Goal: Information Seeking & Learning: Check status

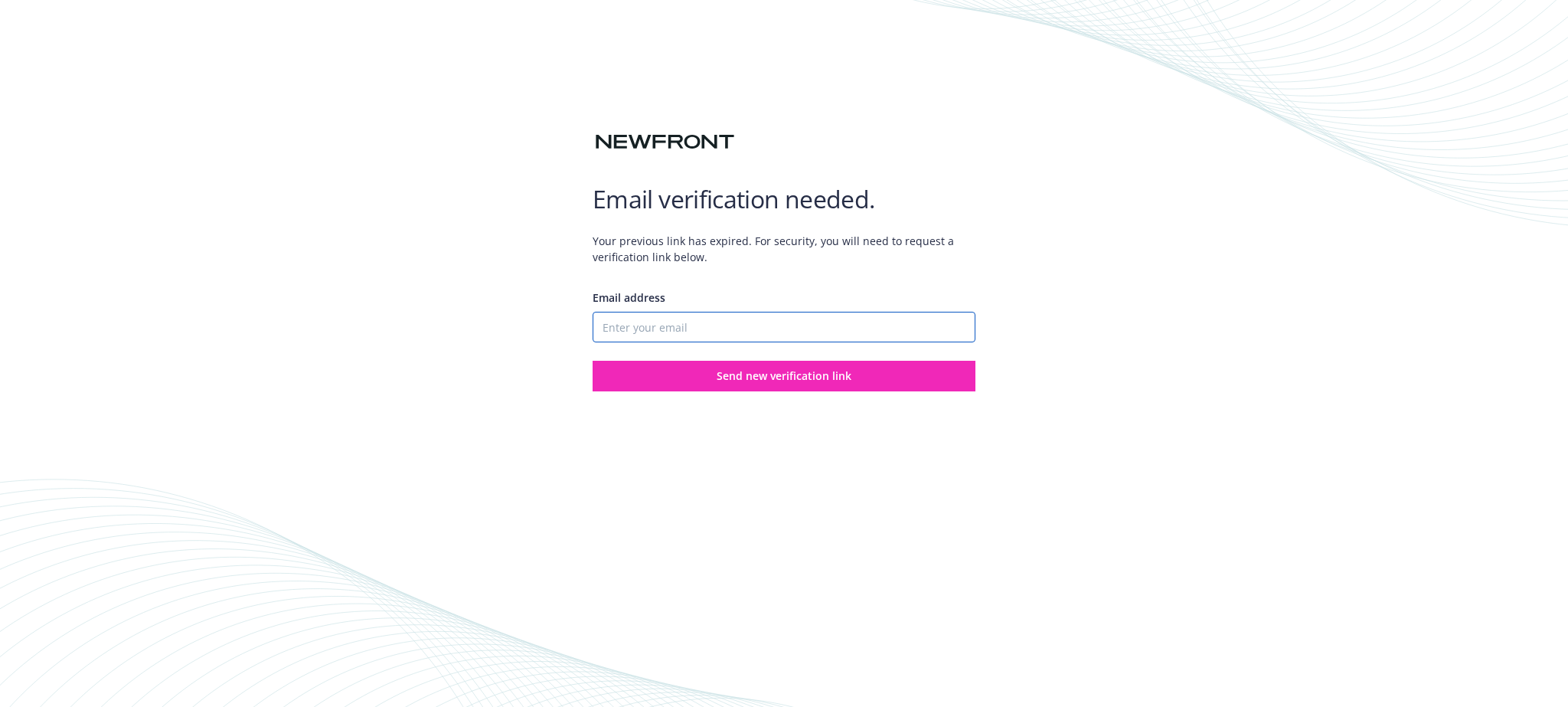
click at [626, 323] on input "Email address" at bounding box center [784, 326] width 383 height 30
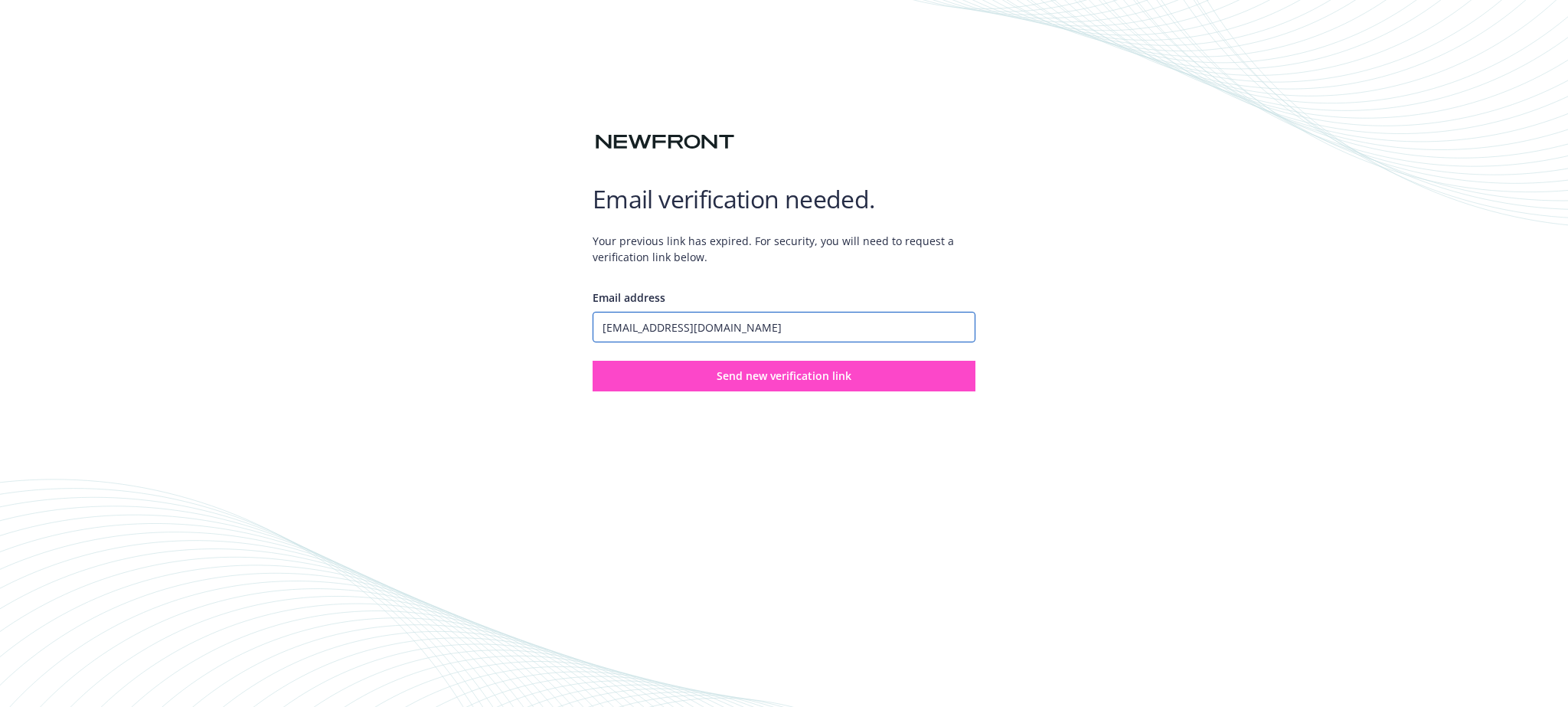
type input "[EMAIL_ADDRESS][DOMAIN_NAME]"
click at [708, 382] on button "Send new verification link" at bounding box center [784, 376] width 383 height 30
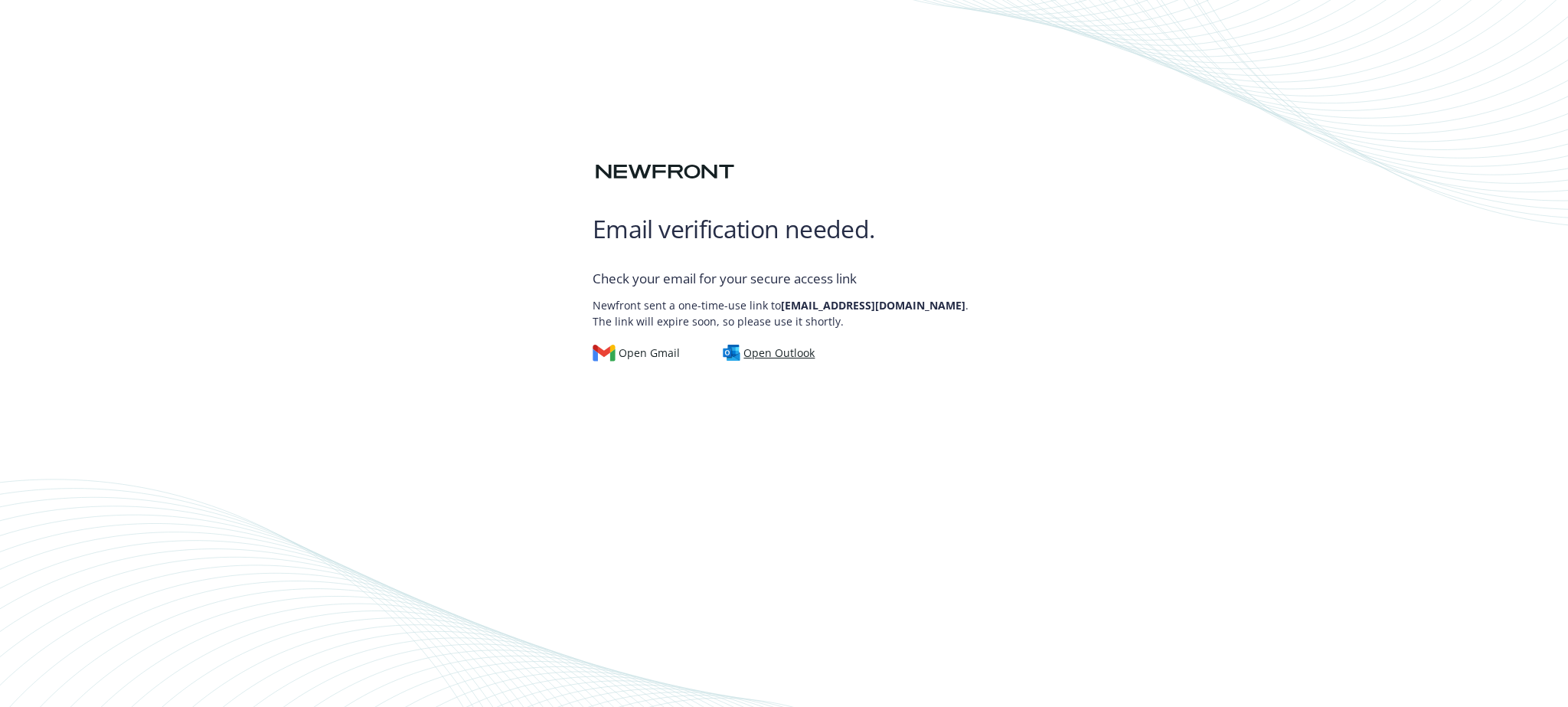
click at [775, 354] on div "Open Outlook" at bounding box center [769, 352] width 93 height 17
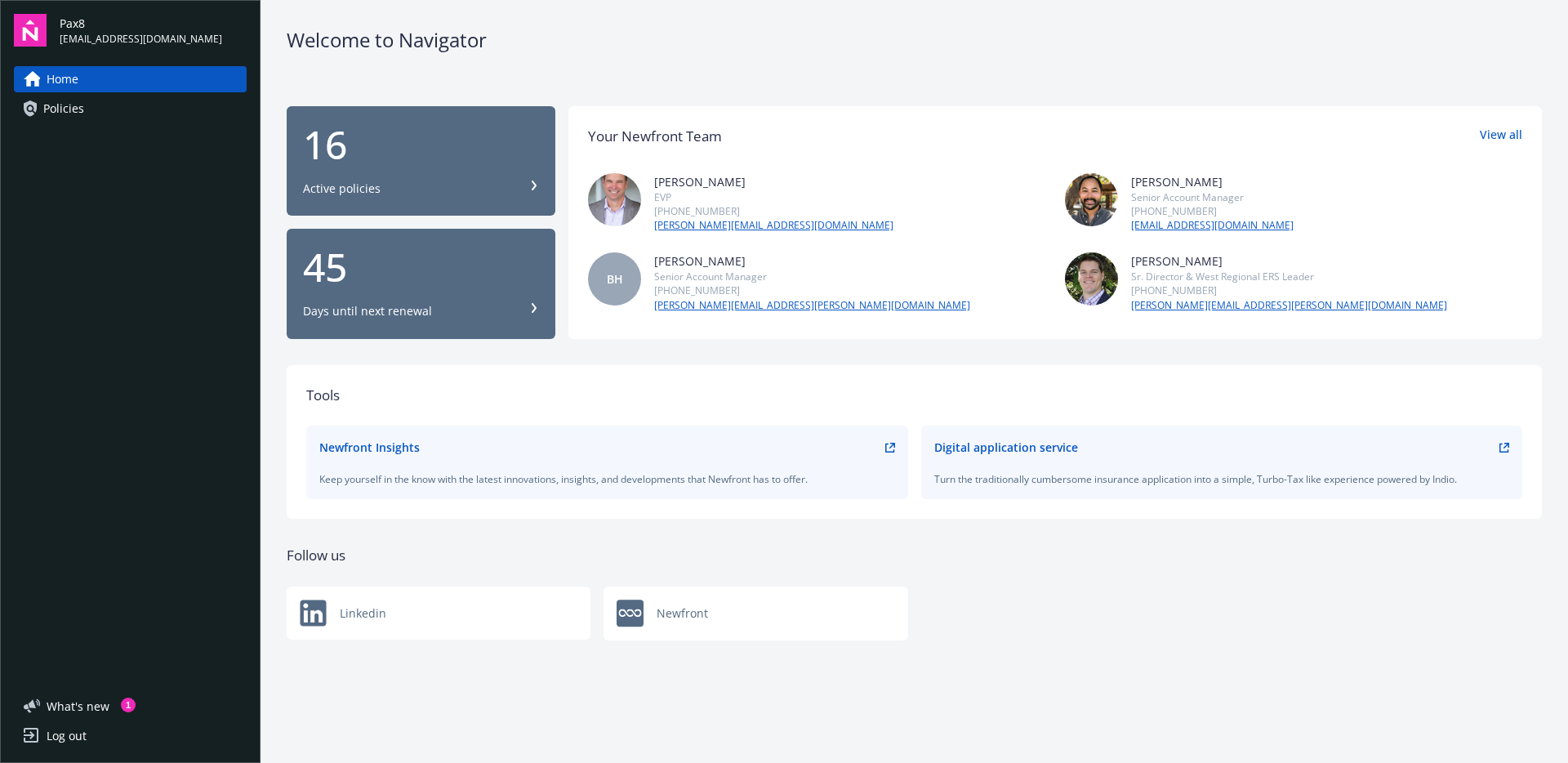
click at [682, 614] on div "Newfront" at bounding box center [756, 614] width 304 height 54
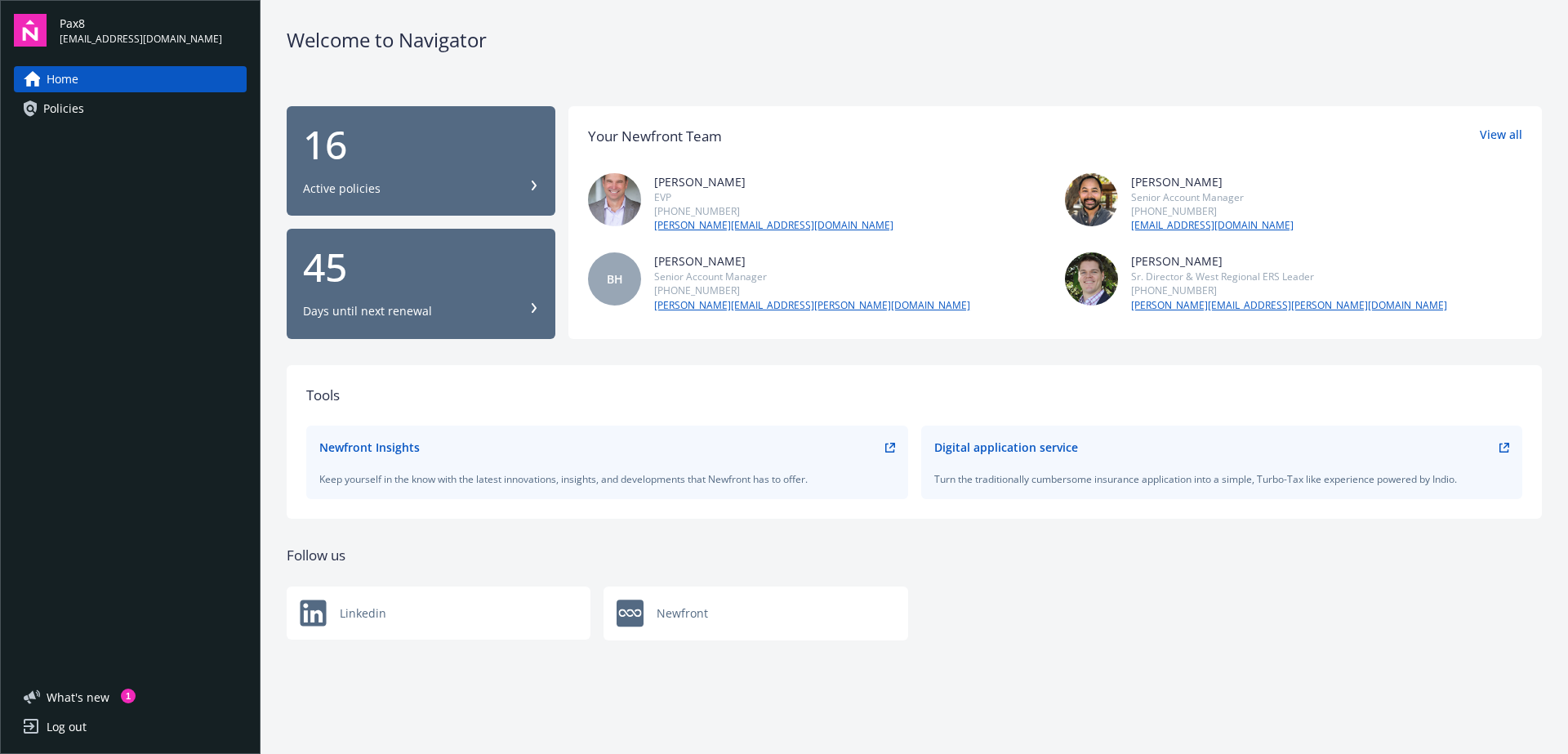
click at [54, 109] on span "Policies" at bounding box center [64, 109] width 41 height 26
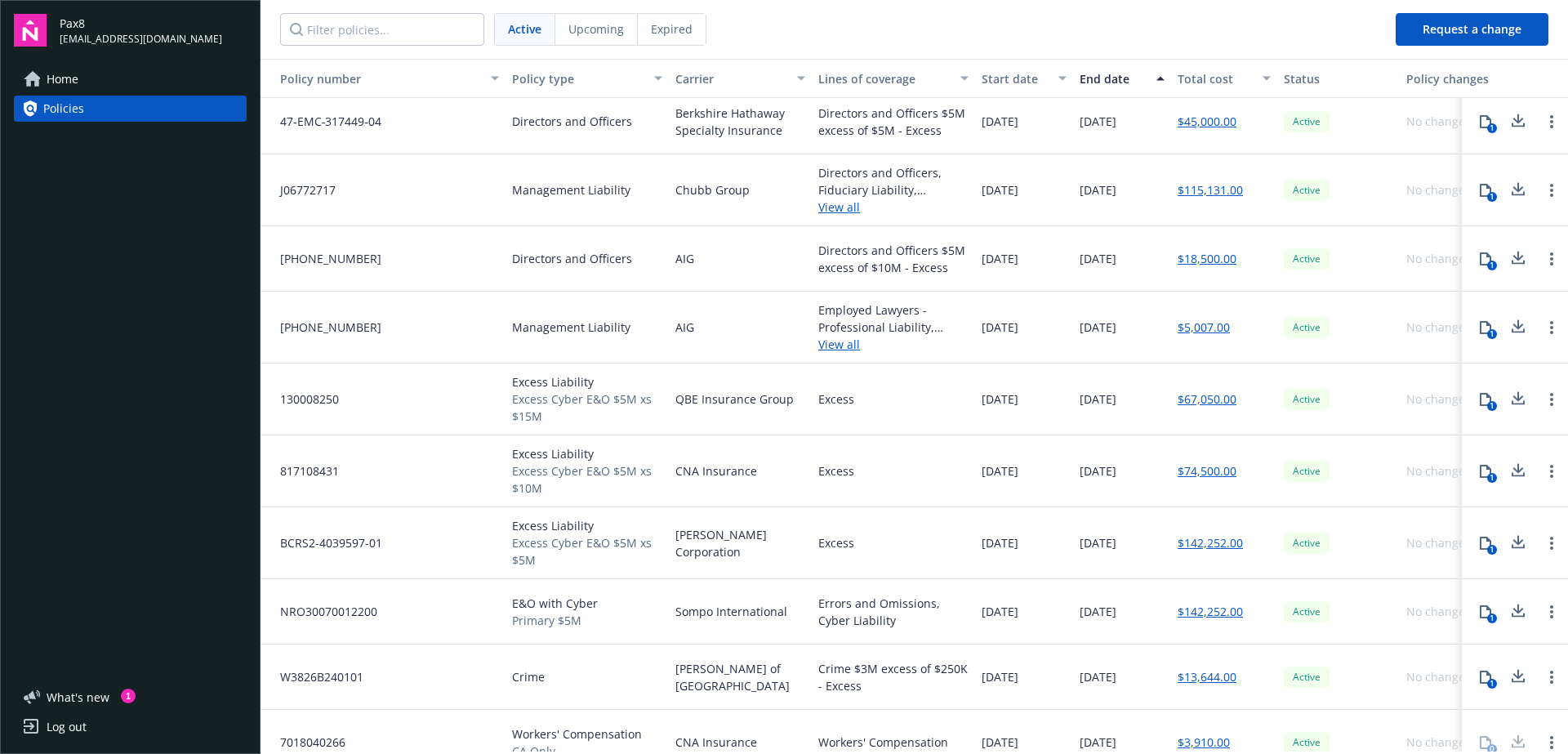
scroll to position [304, 0]
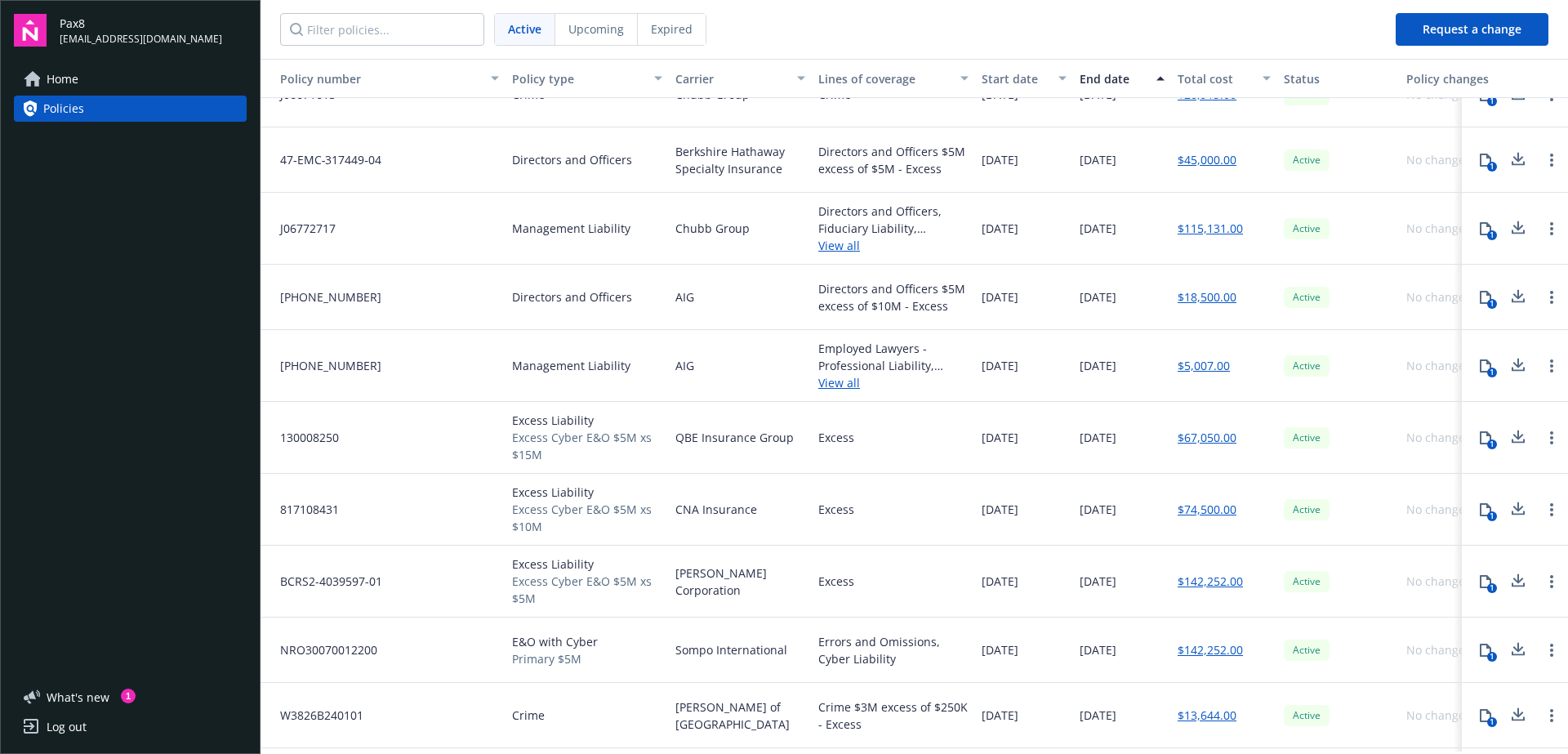
click at [537, 229] on span "Management Liability" at bounding box center [572, 228] width 119 height 17
click at [699, 234] on span "Chubb Group" at bounding box center [713, 228] width 74 height 17
click at [872, 210] on div "Directors and Officers, Fiduciary Liability, Employment Practices Liability" at bounding box center [893, 219] width 150 height 34
click at [844, 249] on link "View all" at bounding box center [893, 245] width 150 height 17
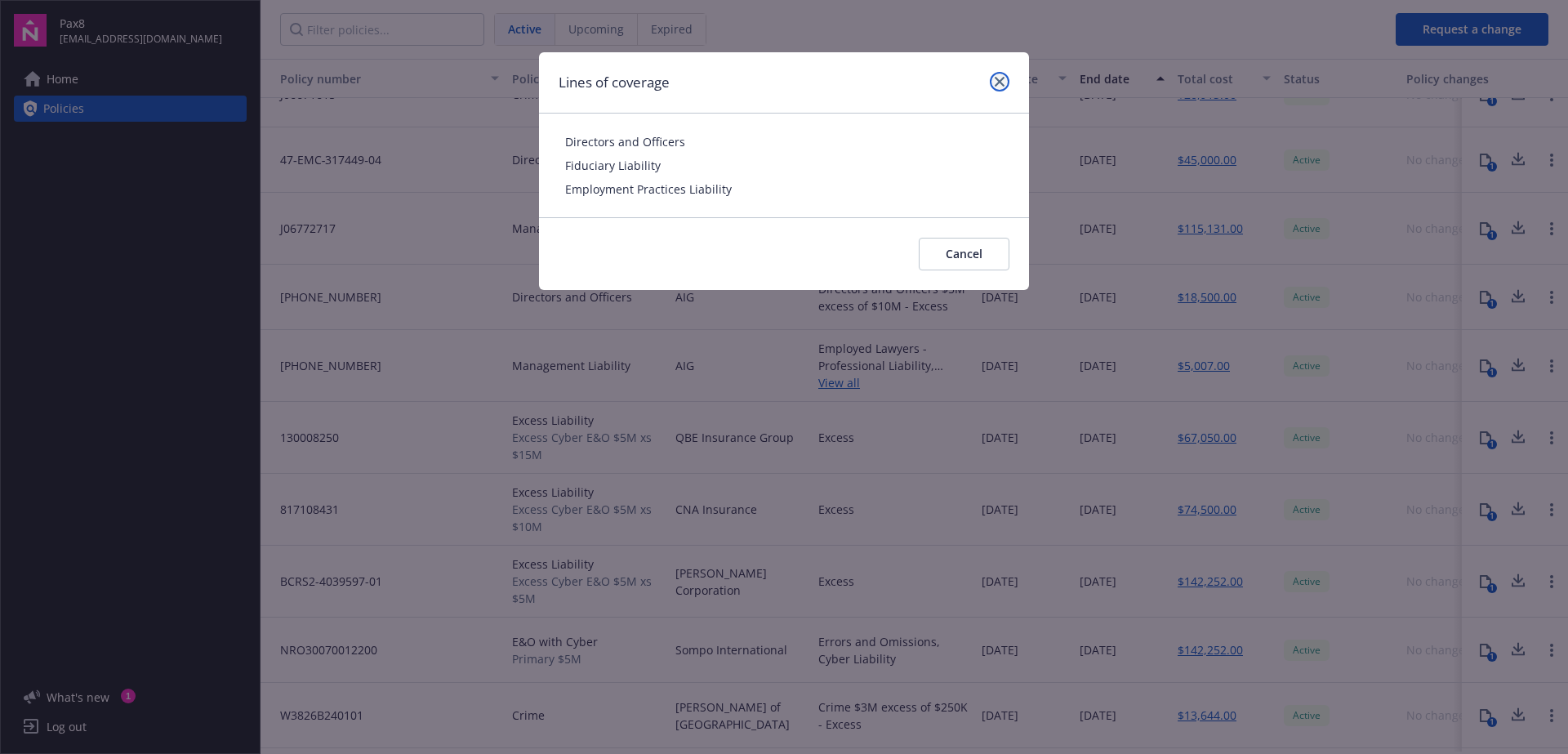
click at [1000, 83] on icon "close" at bounding box center [999, 82] width 10 height 10
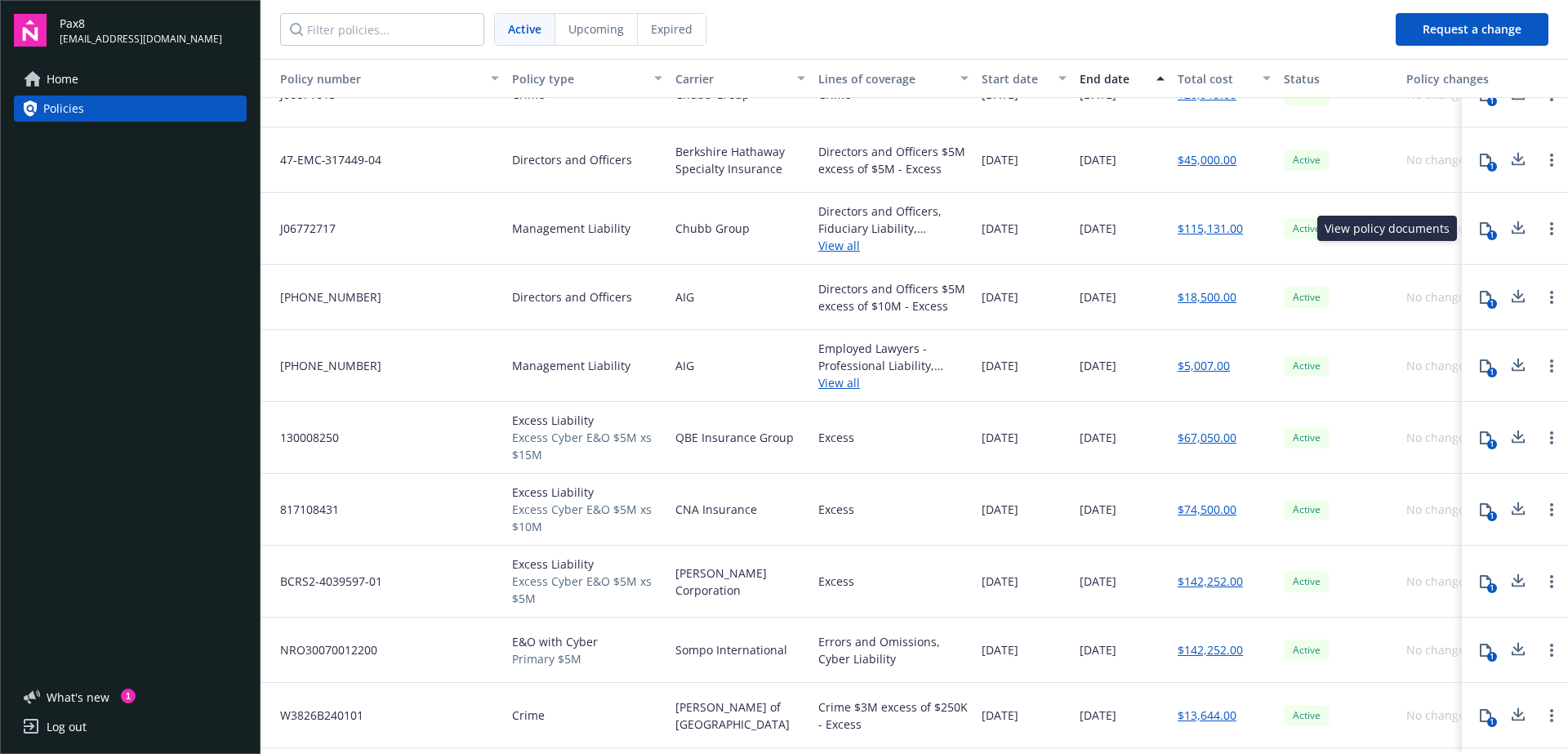
click at [1487, 239] on div "1" at bounding box center [1492, 235] width 10 height 10
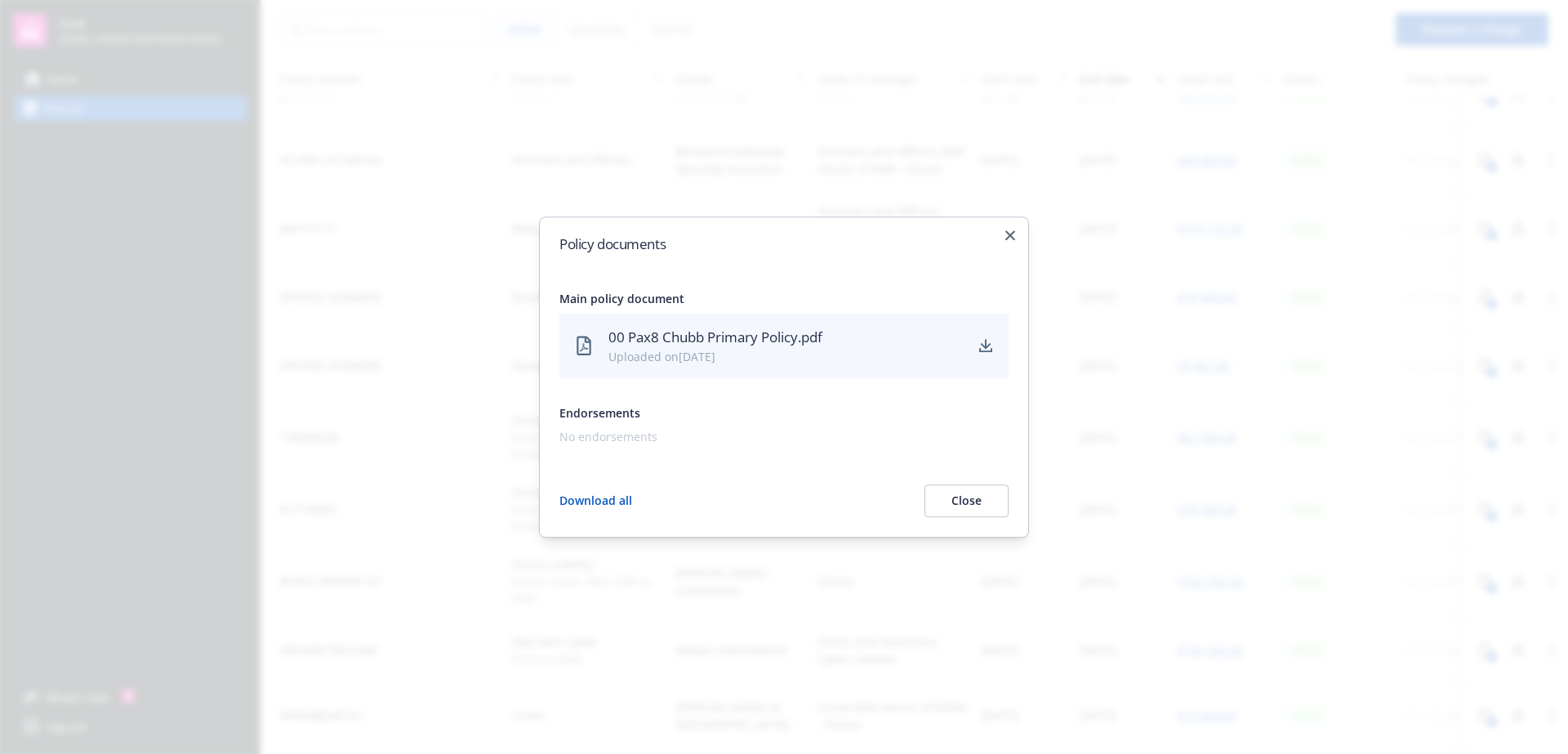
click at [1004, 236] on div "Policy documents Main policy document 00 Pax8 Chubb Primary Policy.pdf Uploaded…" at bounding box center [784, 377] width 490 height 321
click at [1006, 236] on icon "button" at bounding box center [1010, 235] width 10 height 10
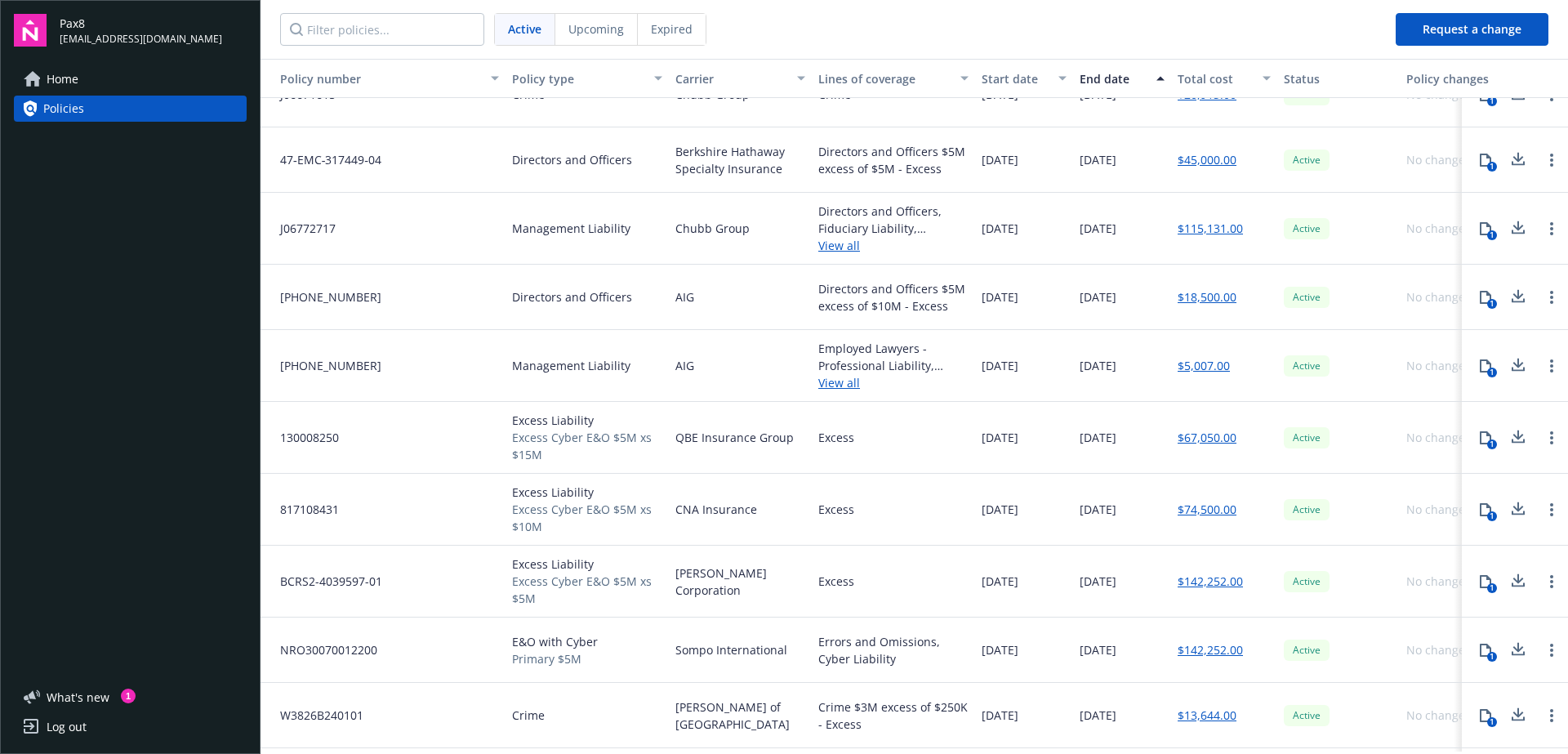
scroll to position [0, 0]
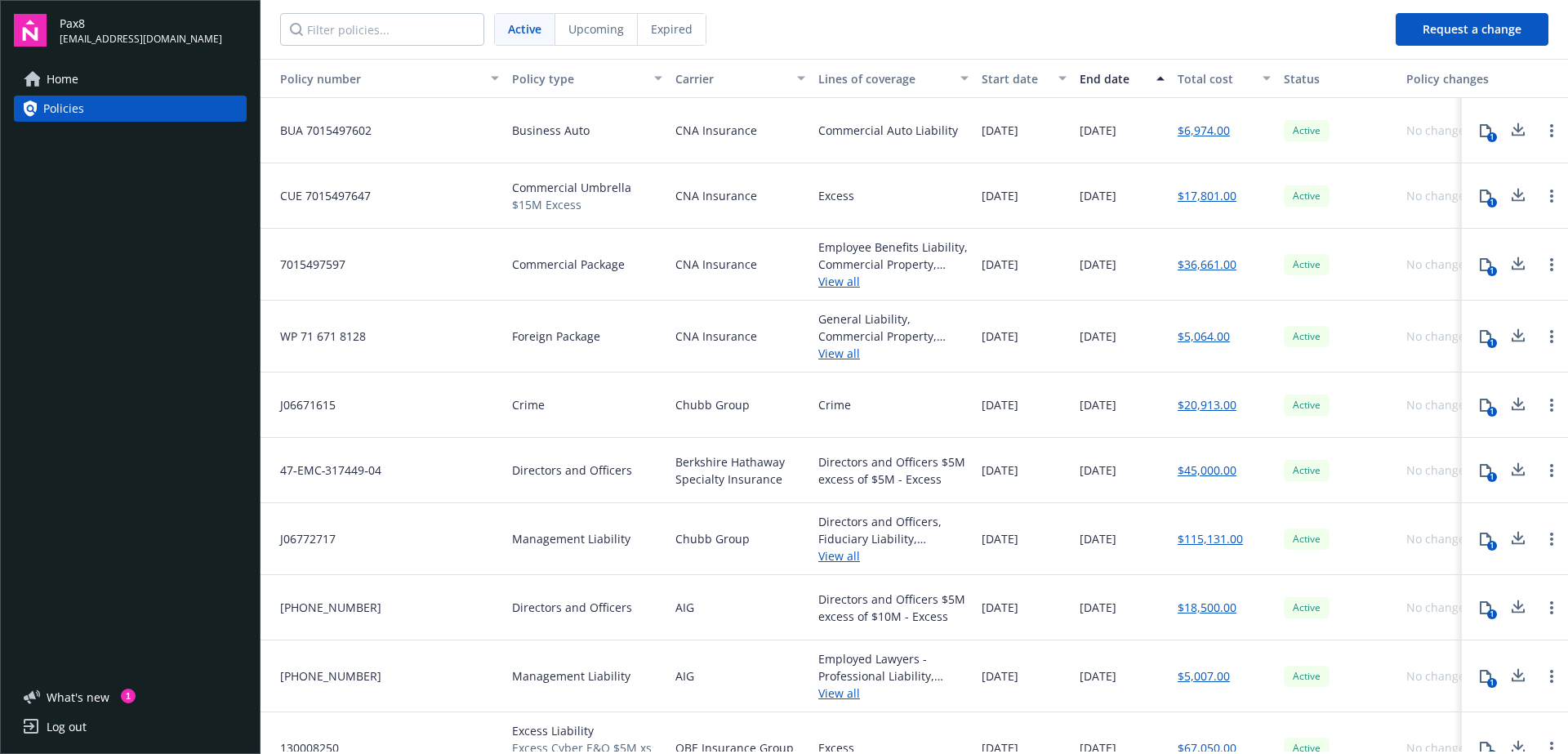
click at [62, 78] on span "Home" at bounding box center [62, 79] width 32 height 26
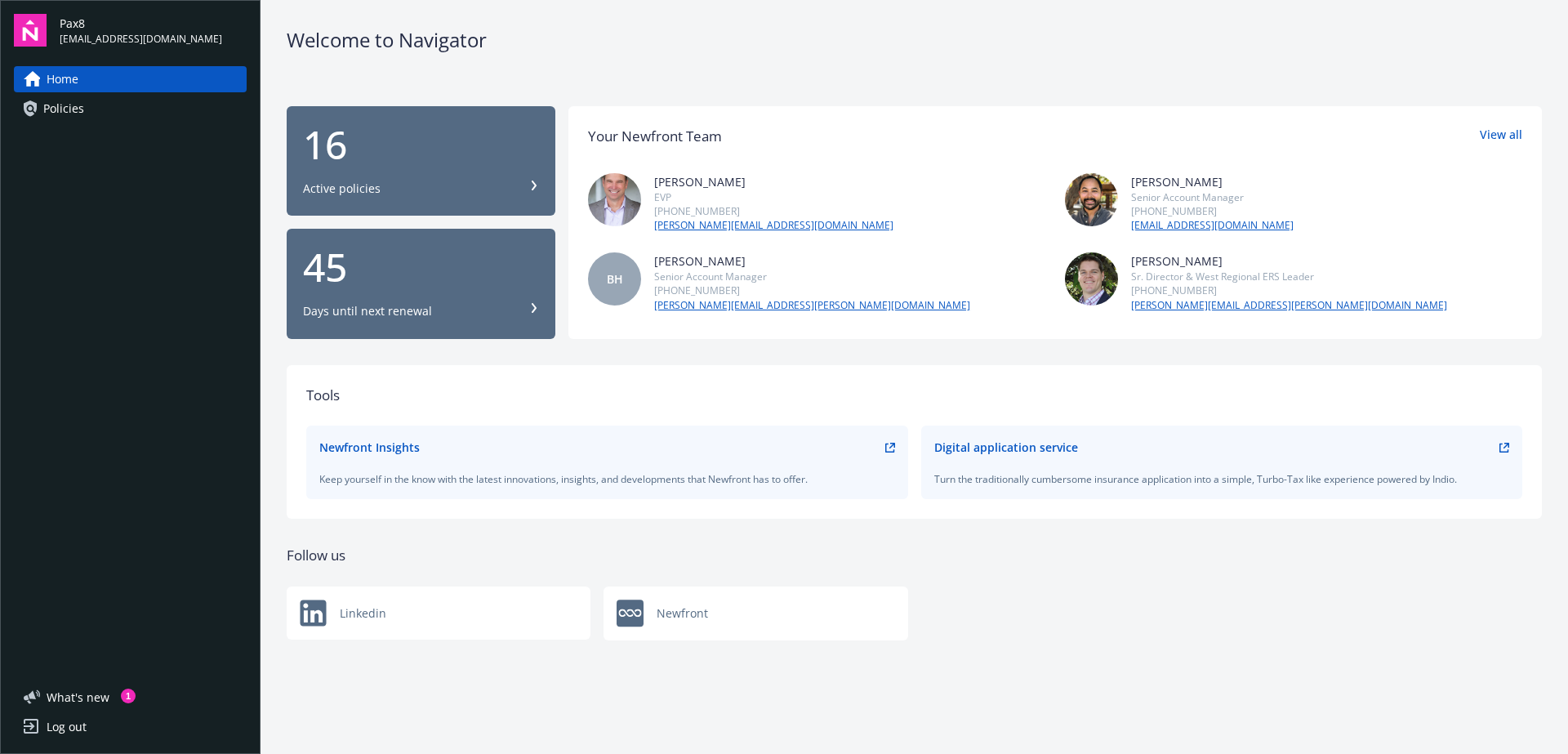
click at [674, 620] on div "Newfront" at bounding box center [756, 613] width 304 height 54
click at [400, 308] on div "Days until next renewal" at bounding box center [367, 312] width 129 height 17
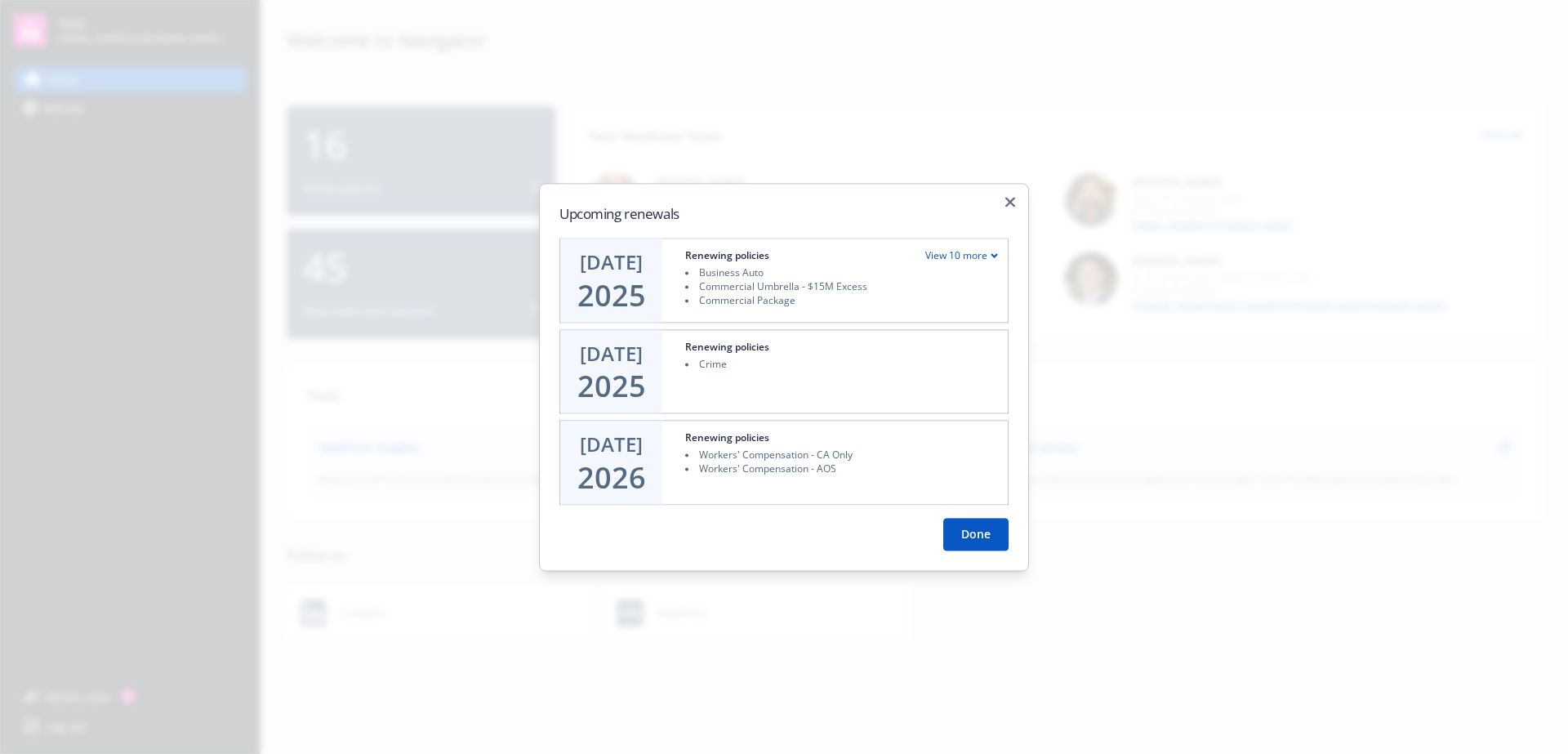
click at [967, 529] on button "Done" at bounding box center [976, 533] width 65 height 32
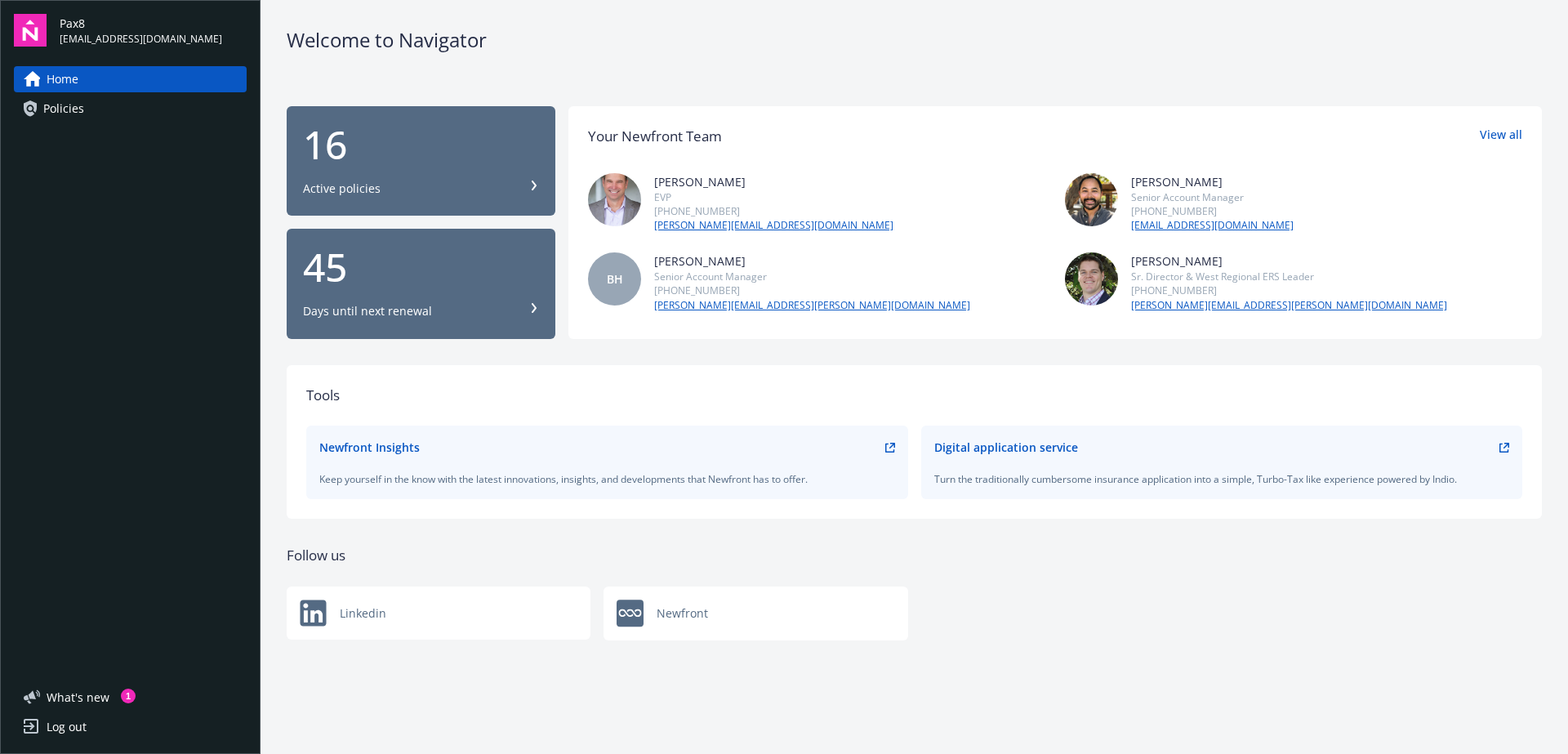
click at [967, 448] on div "Digital application service" at bounding box center [1006, 447] width 144 height 17
click at [69, 102] on span "Policies" at bounding box center [64, 109] width 41 height 26
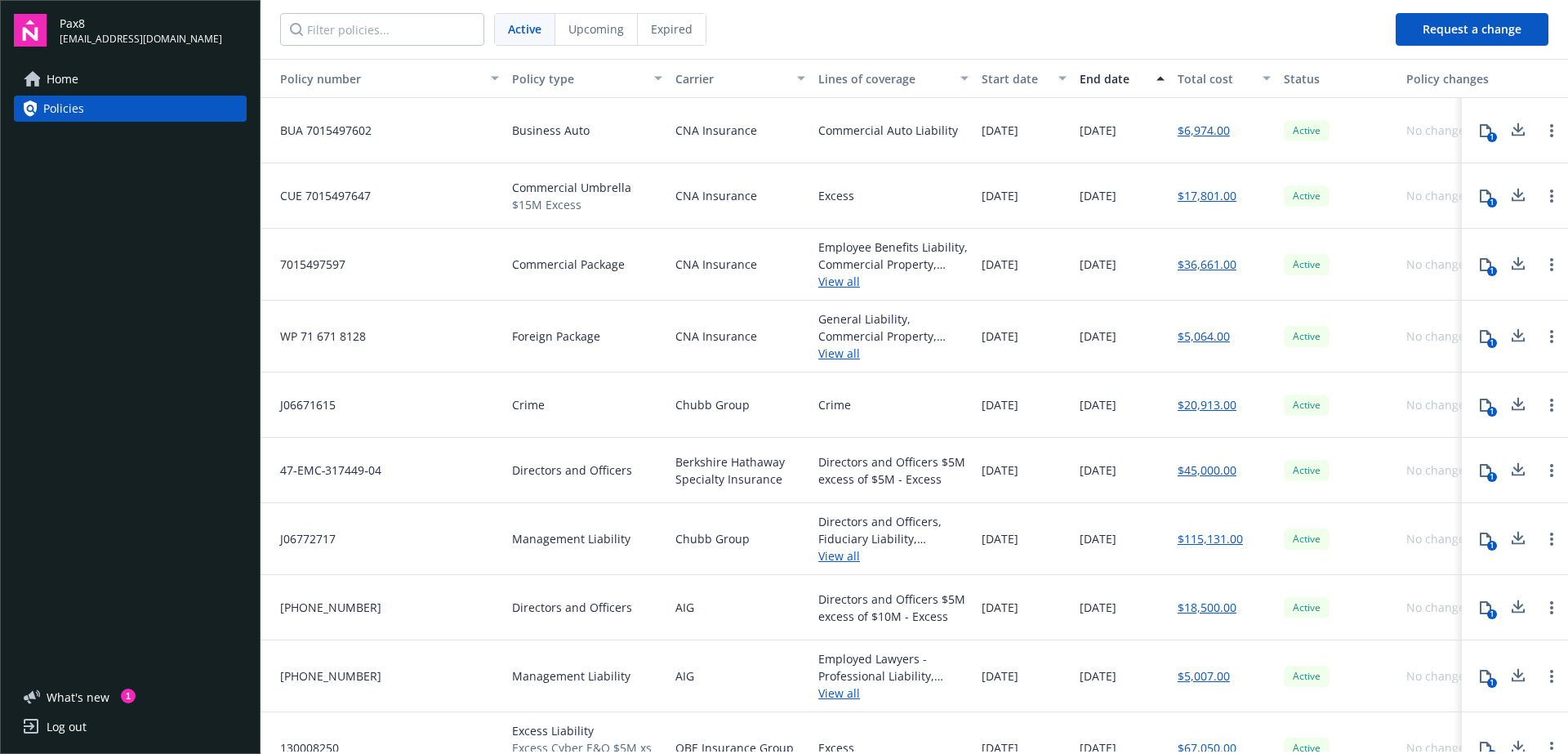
click at [602, 32] on span "Upcoming" at bounding box center [597, 29] width 56 height 17
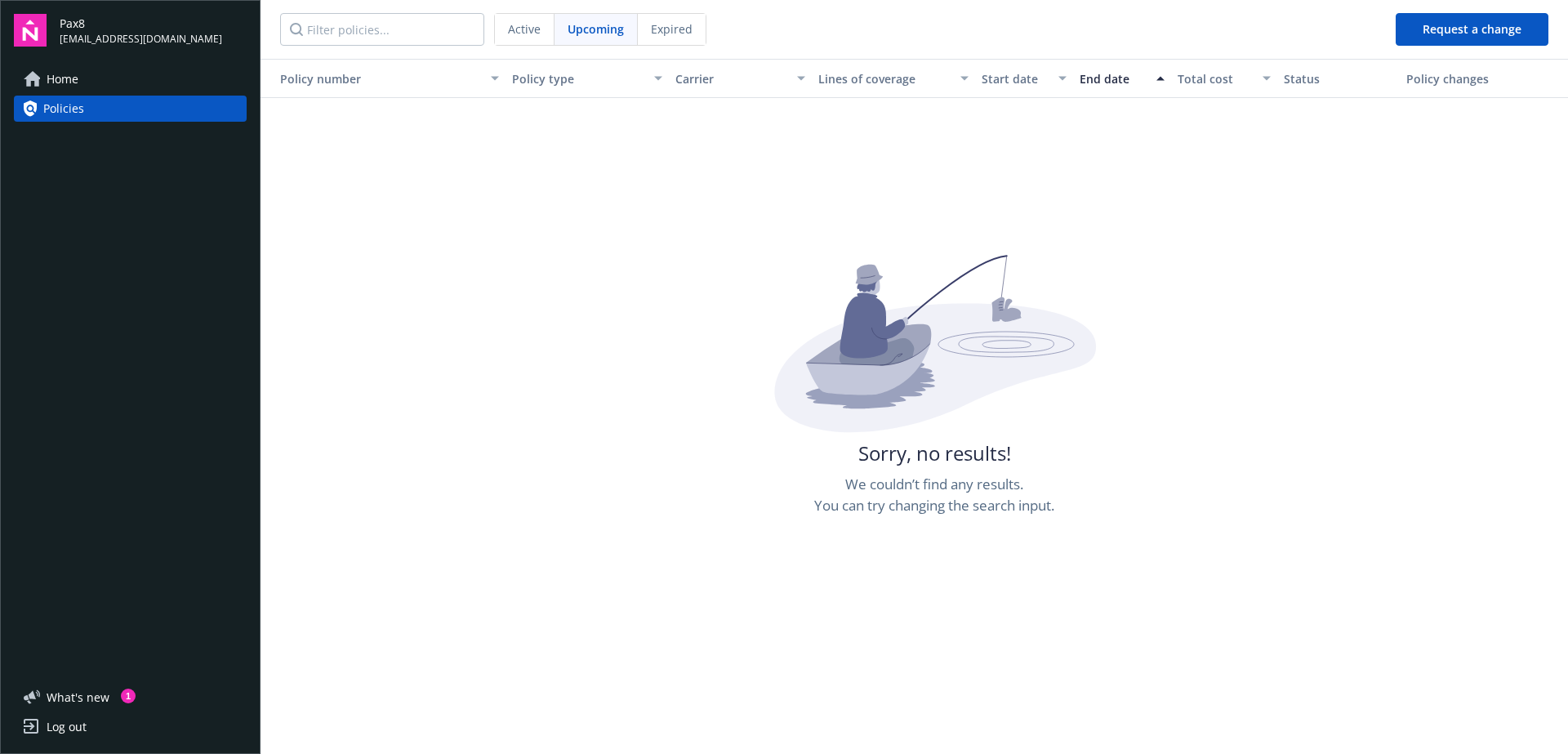
click at [521, 37] on span "Active" at bounding box center [524, 29] width 32 height 17
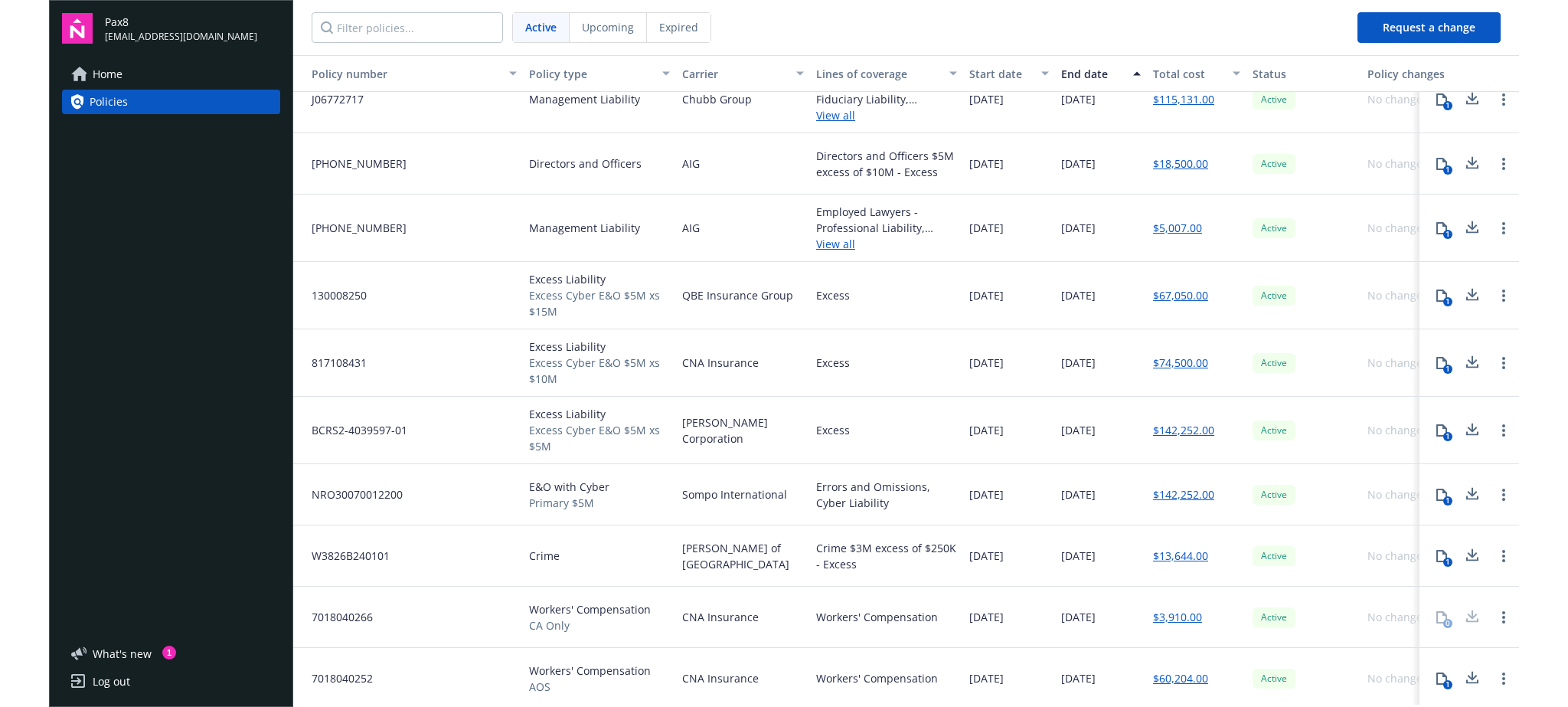
scroll to position [410, 0]
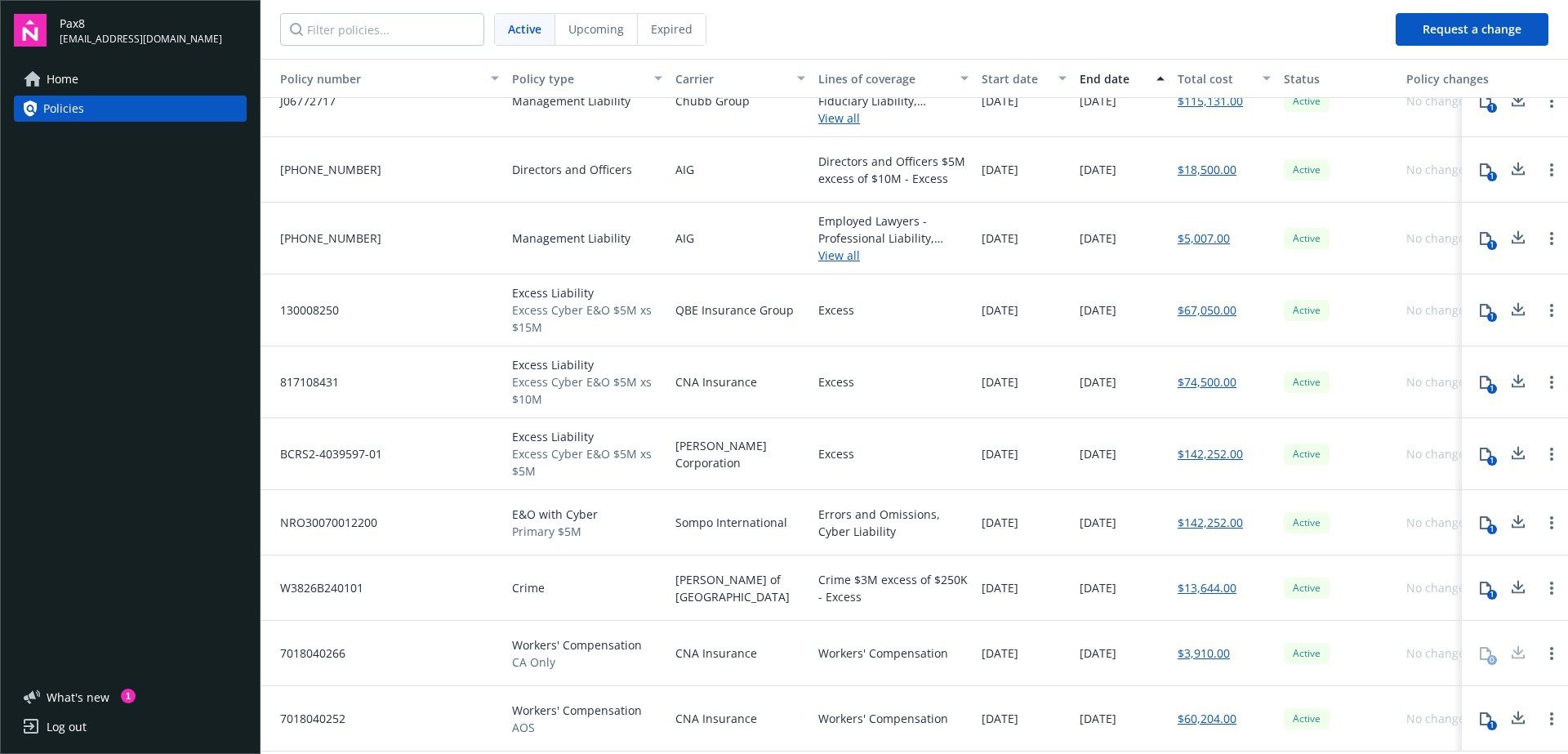
click at [51, 76] on span "Home" at bounding box center [62, 79] width 32 height 26
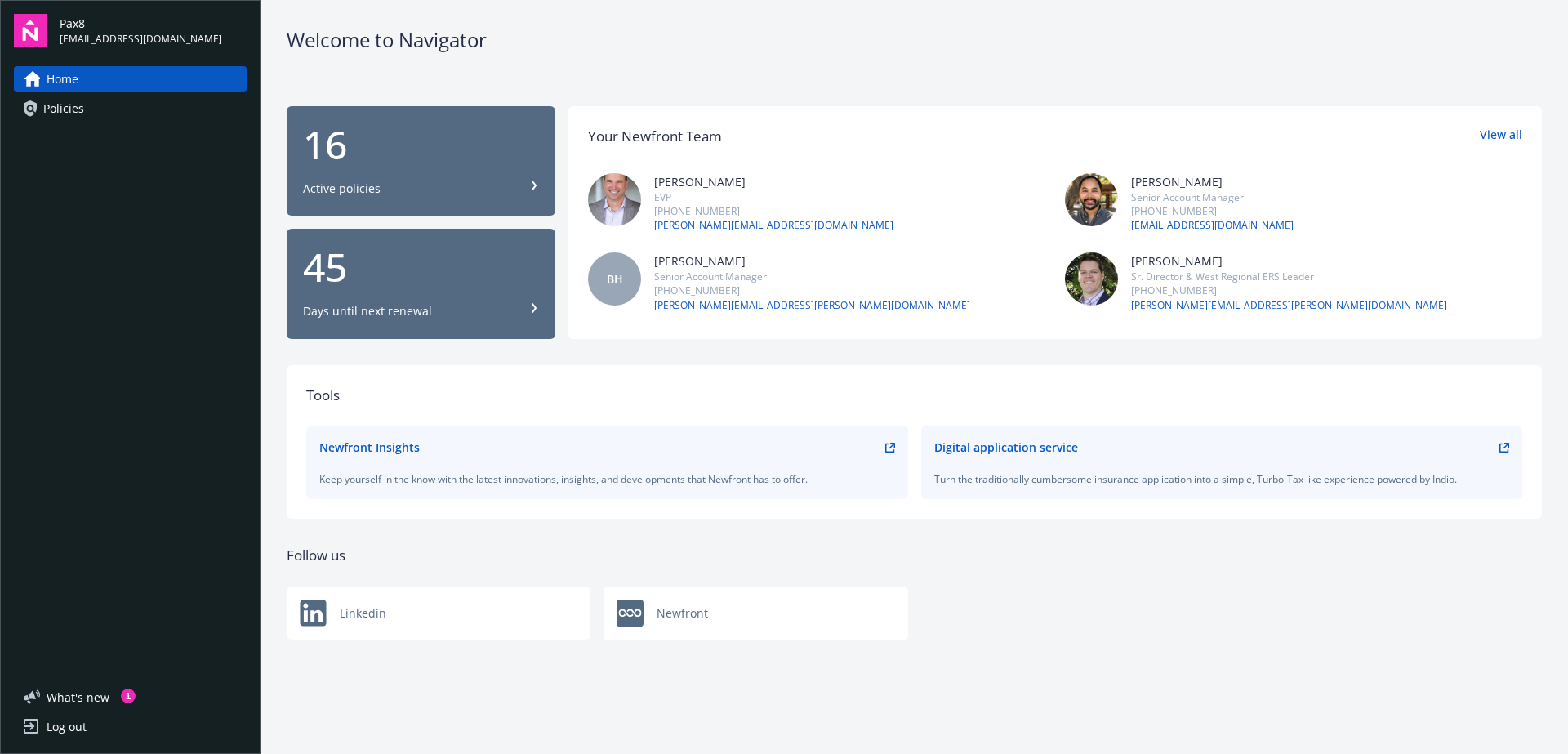
click at [541, 305] on button "45 Days until next renewal" at bounding box center [421, 284] width 269 height 110
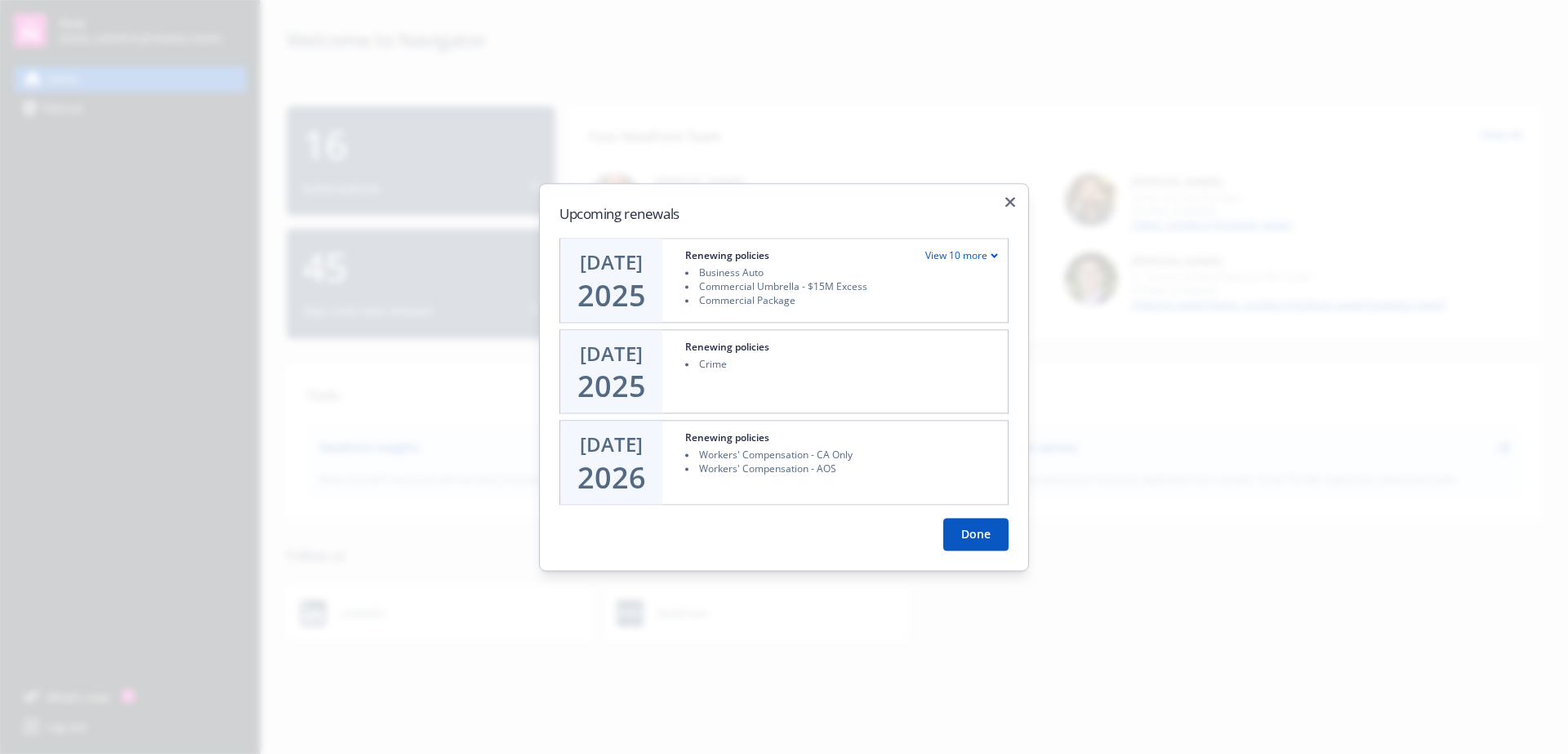
click at [945, 259] on div "View 10 more" at bounding box center [961, 255] width 72 height 14
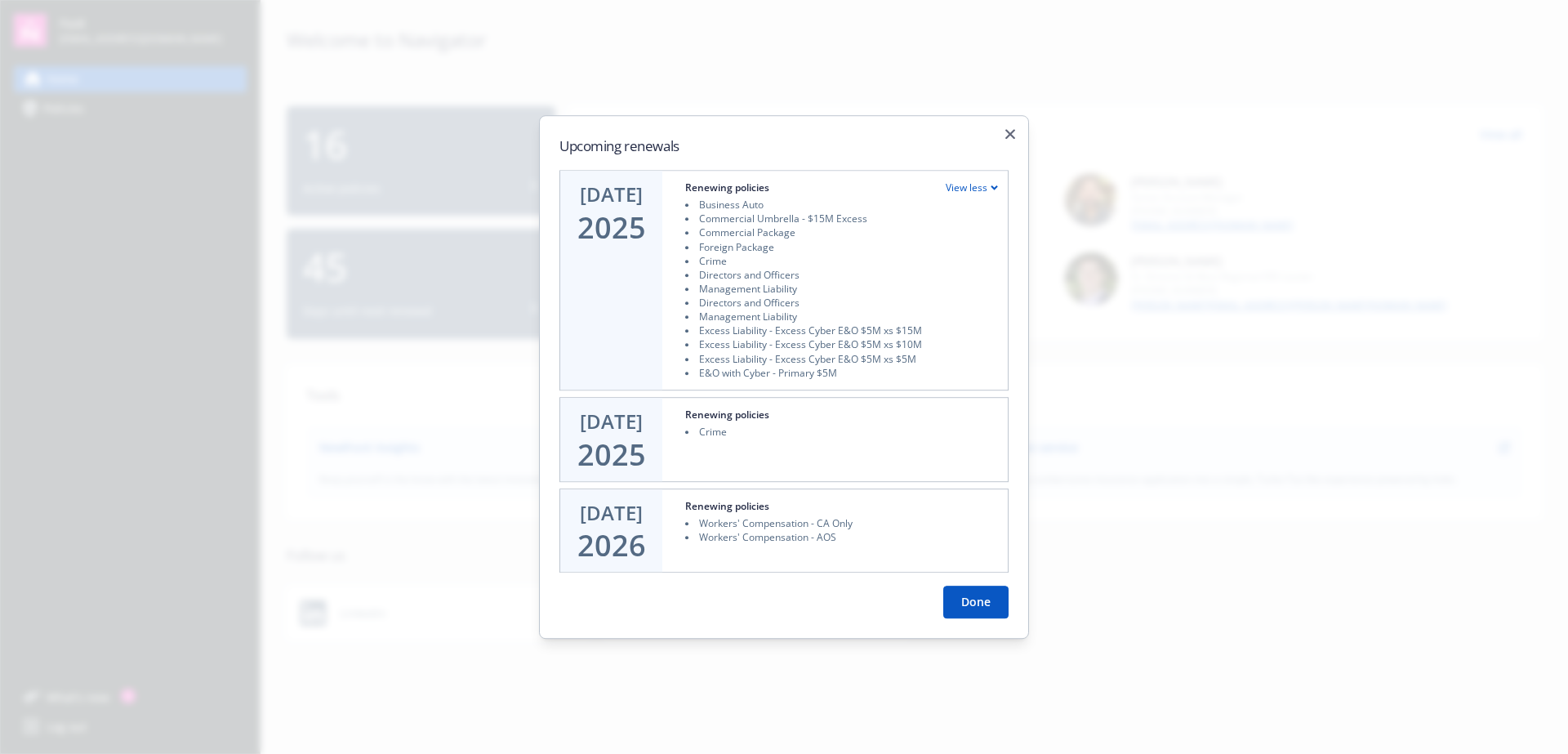
click at [647, 425] on div "[DATE]" at bounding box center [611, 440] width 102 height 83
click at [634, 439] on div "2025" at bounding box center [611, 454] width 69 height 32
click at [758, 464] on div "Renewing policies Crime" at bounding box center [842, 440] width 332 height 83
click at [970, 598] on button "Done" at bounding box center [976, 601] width 65 height 32
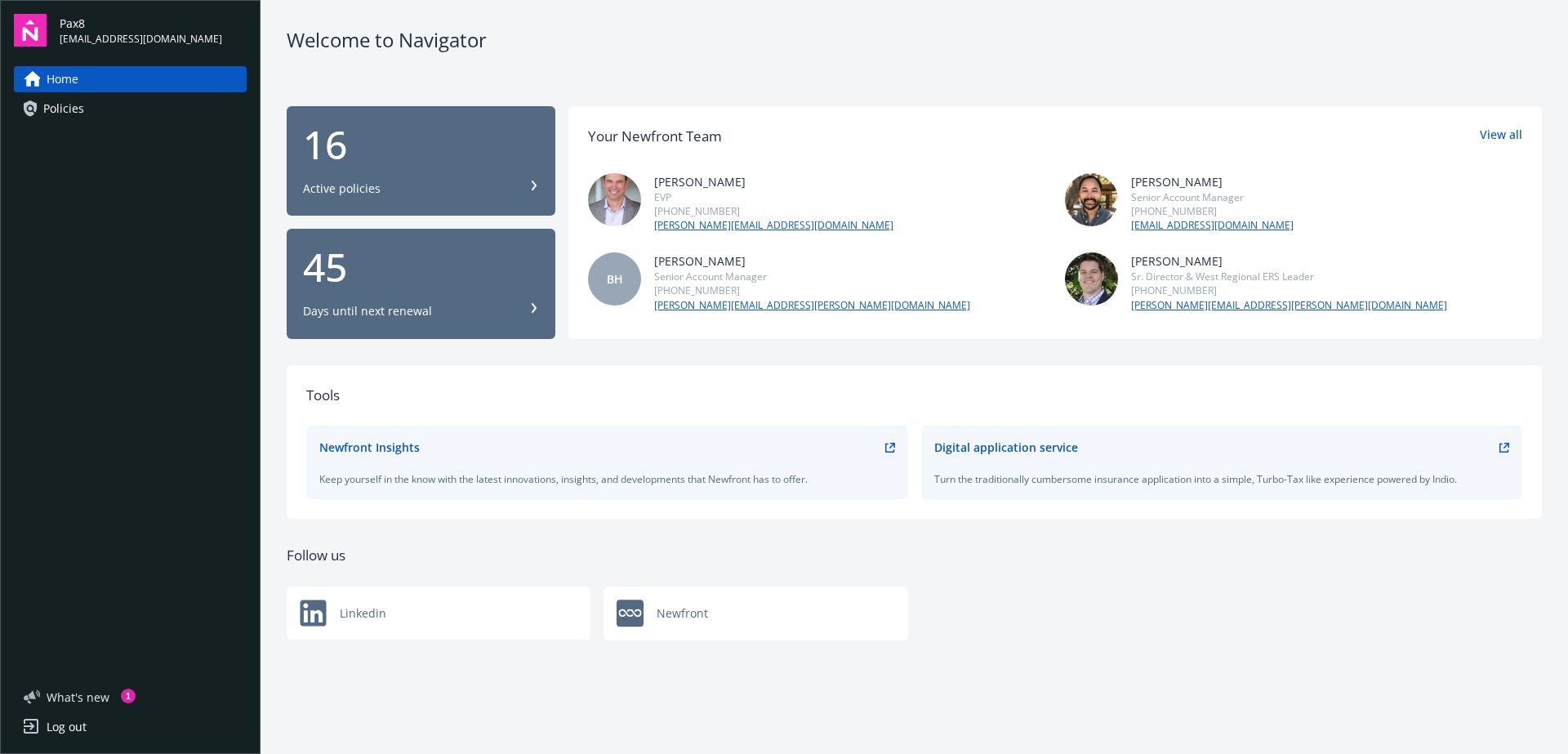
click at [71, 694] on span "What ' s new" at bounding box center [78, 696] width 63 height 17
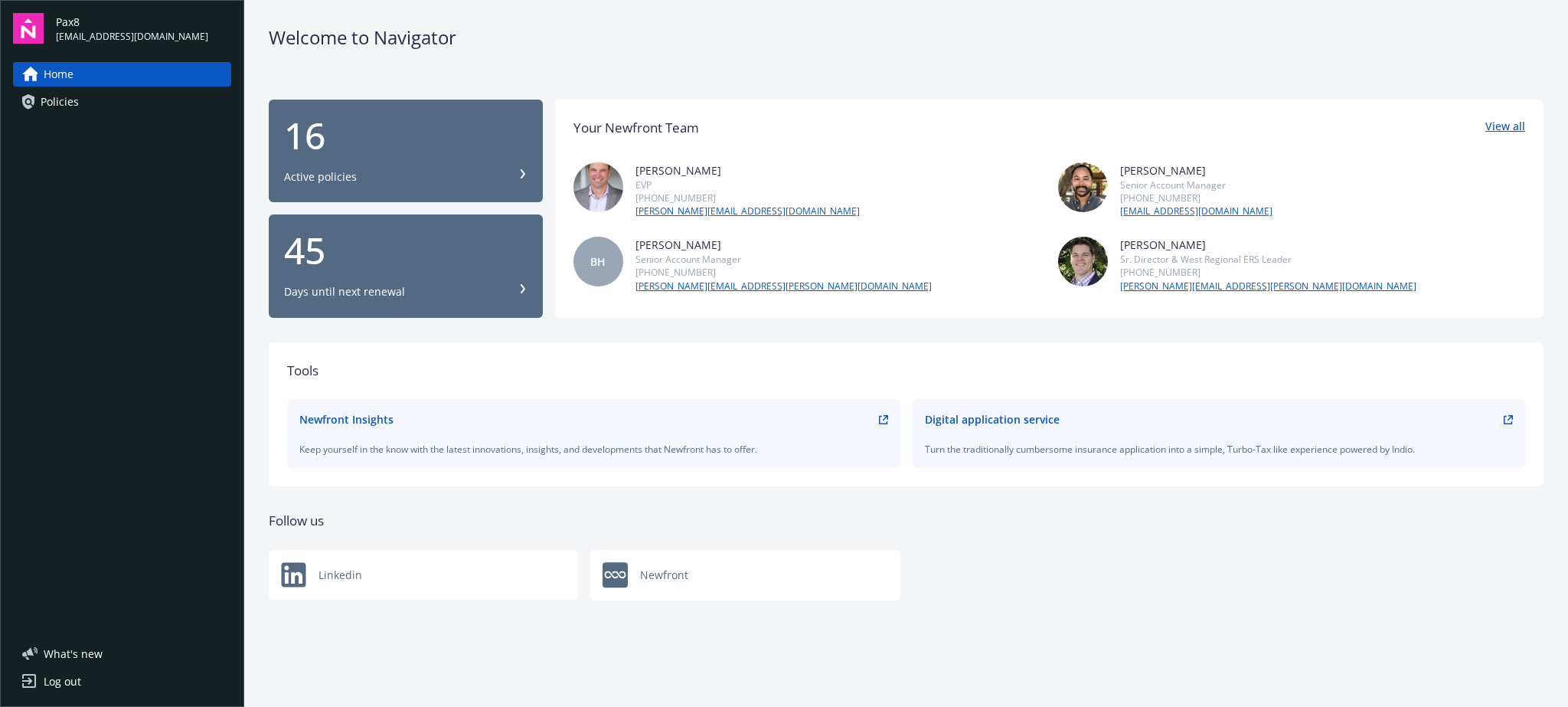
click at [1495, 130] on link "View all" at bounding box center [1505, 128] width 40 height 20
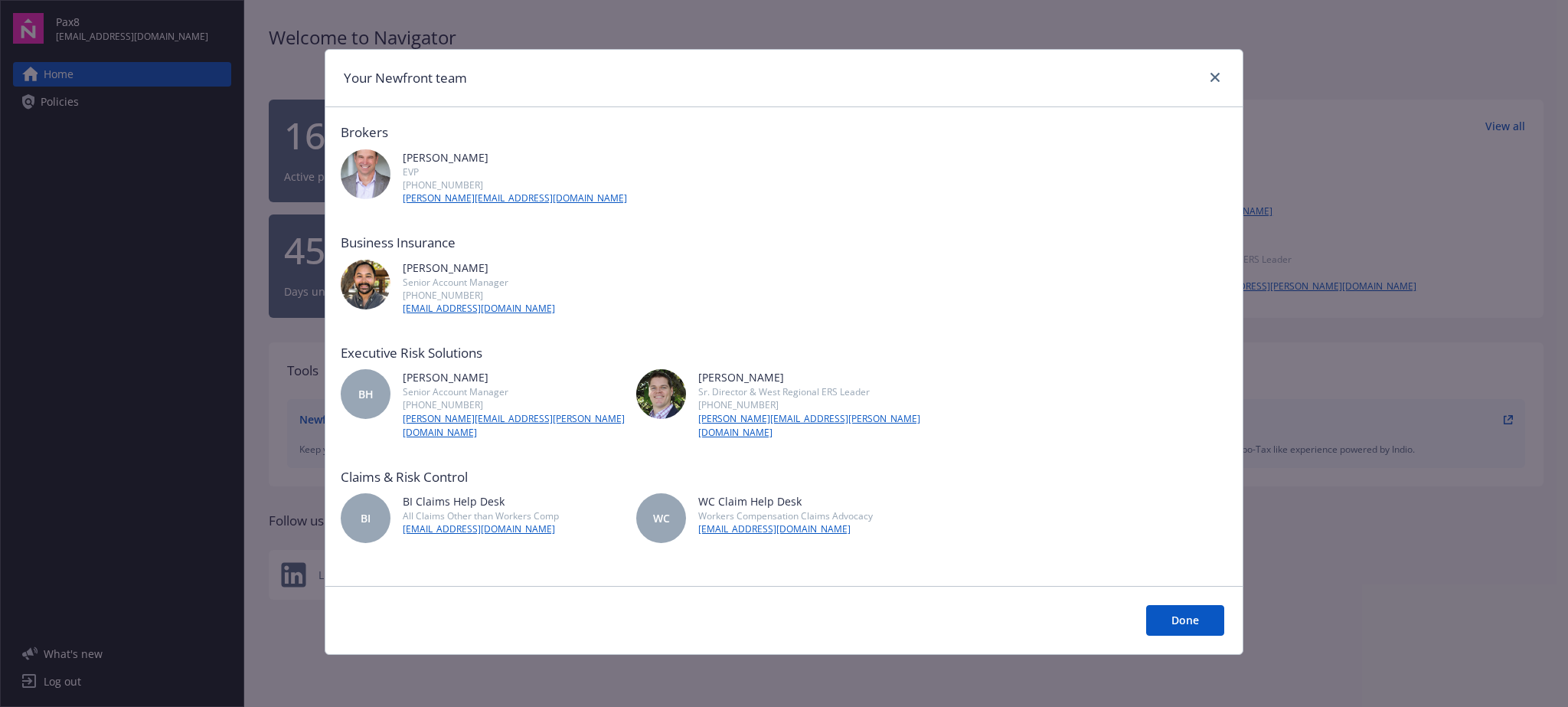
click at [1188, 605] on button "Done" at bounding box center [1185, 620] width 78 height 30
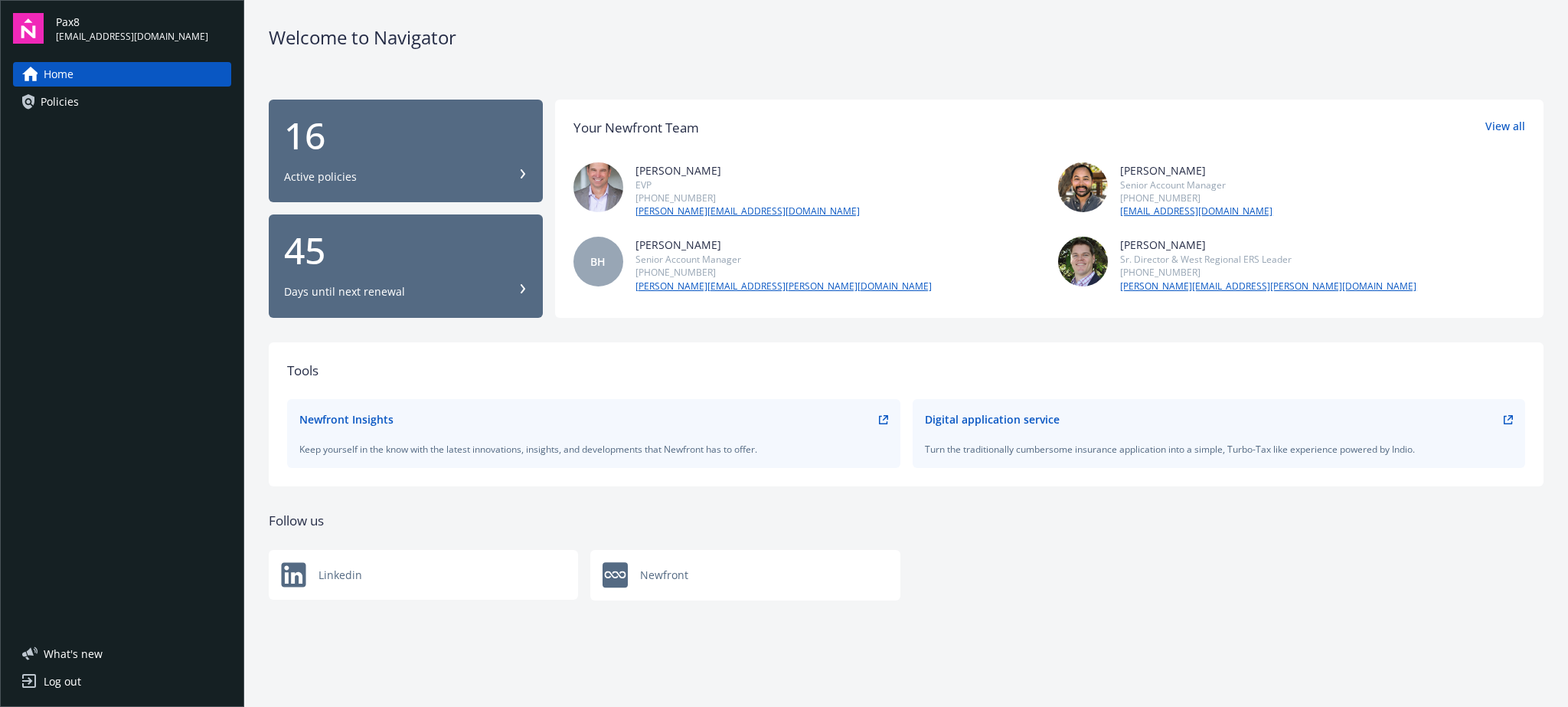
click at [337, 177] on div "Active policies" at bounding box center [321, 177] width 73 height 16
click at [305, 255] on div "45" at bounding box center [406, 250] width 244 height 37
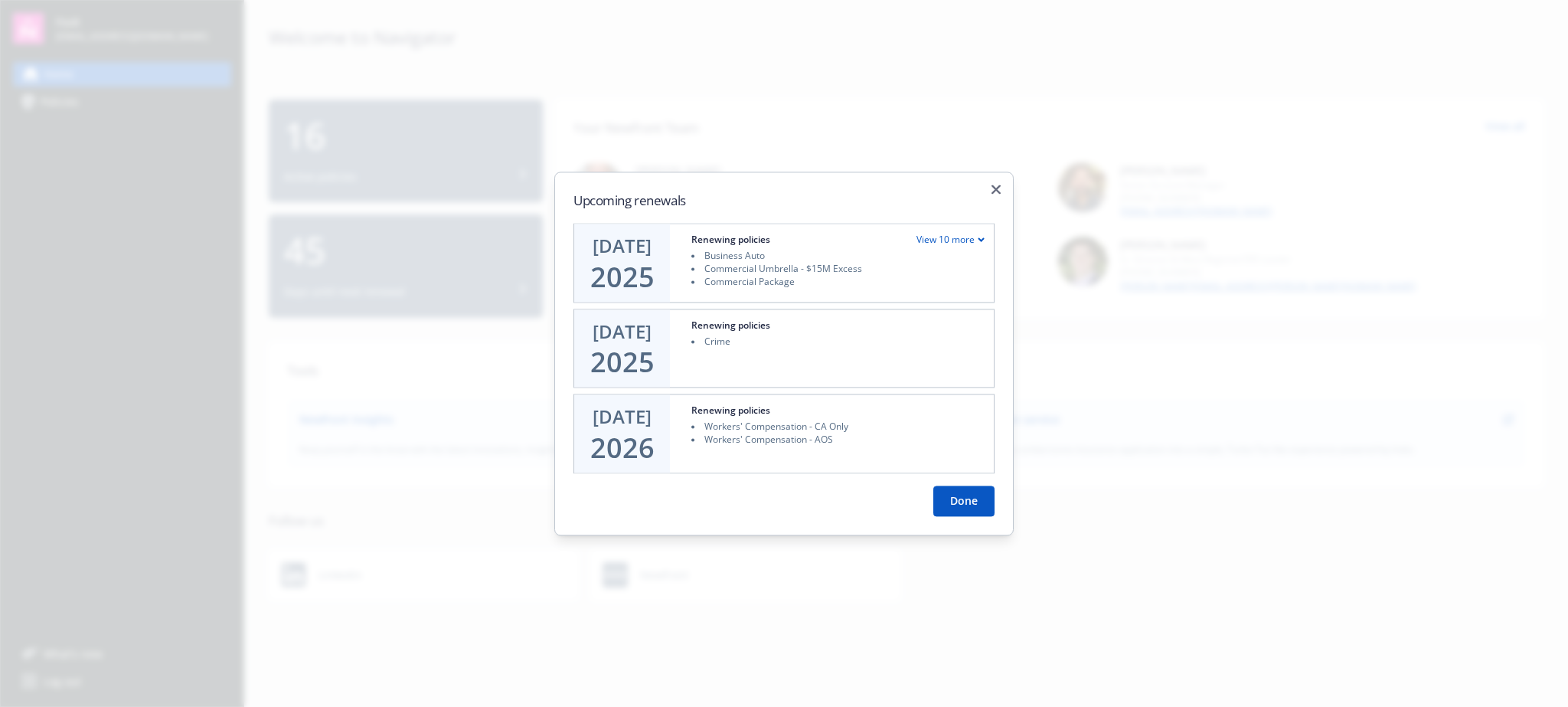
click at [963, 510] on button "Done" at bounding box center [964, 500] width 61 height 30
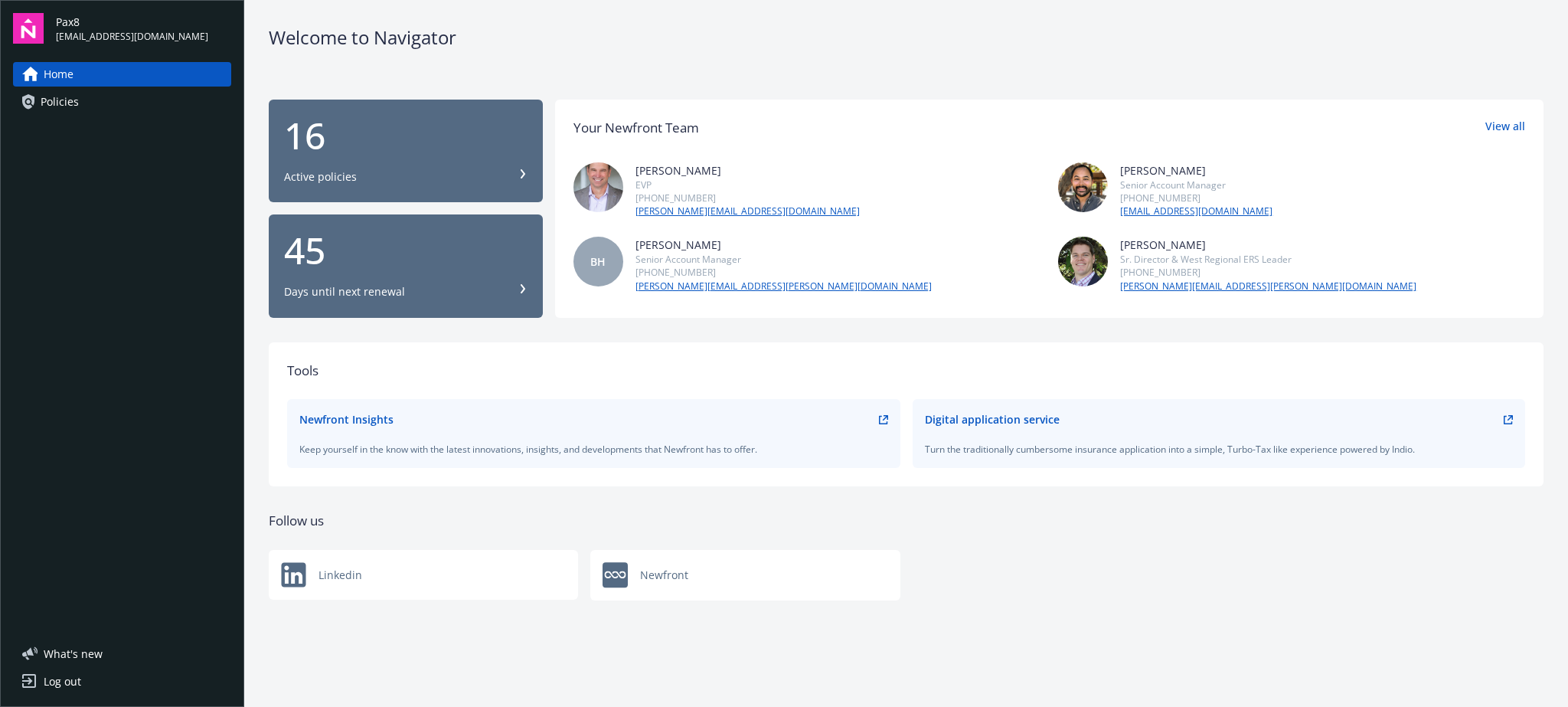
click at [526, 289] on icon at bounding box center [523, 289] width 10 height 10
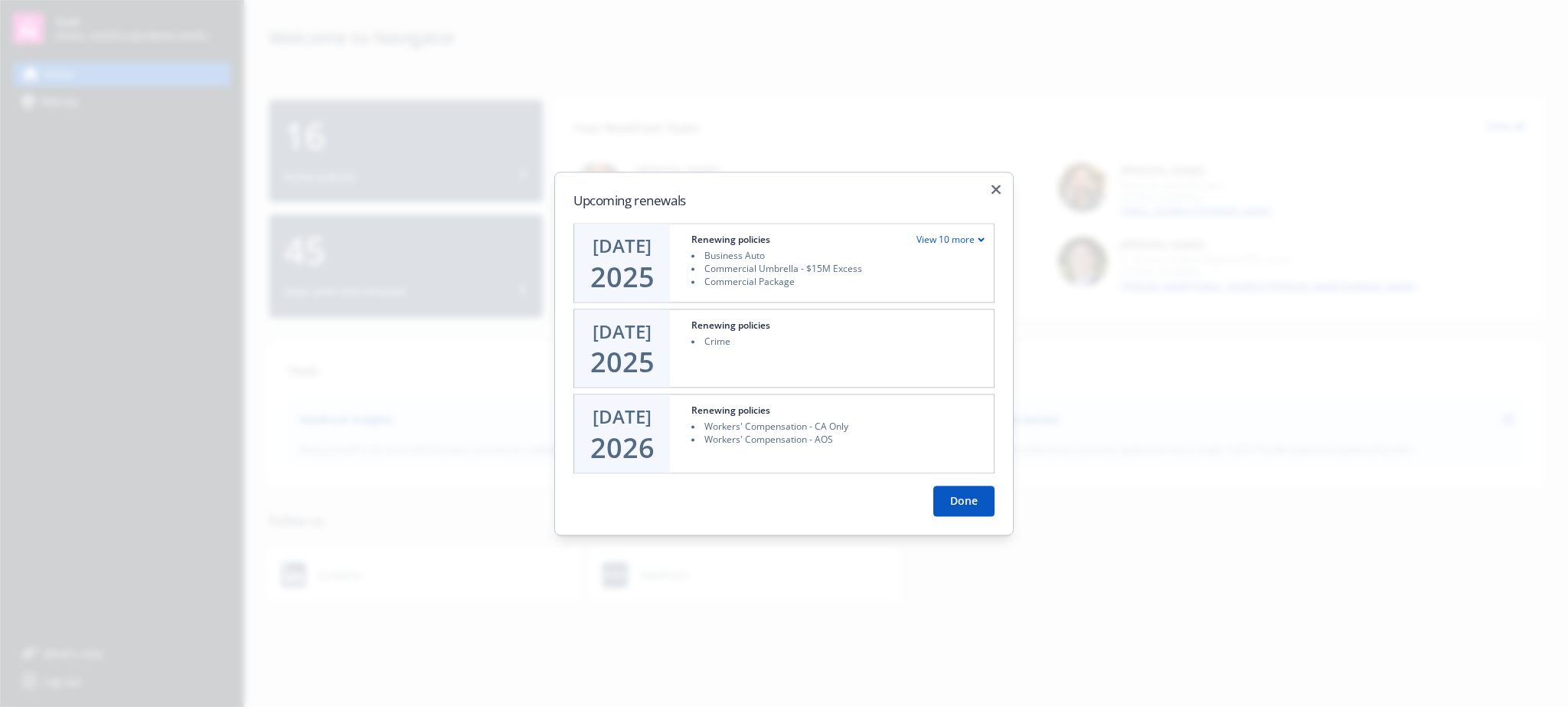
click at [690, 351] on div "Renewing policies Crime" at bounding box center [837, 349] width 311 height 78
click at [743, 349] on div "Renewing policies Crime" at bounding box center [837, 349] width 311 height 78
click at [724, 245] on div "Renewing policies" at bounding box center [731, 239] width 79 height 13
click at [787, 411] on div "Renewing policies" at bounding box center [837, 412] width 293 height 16
click at [946, 237] on div "View 10 more" at bounding box center [951, 239] width 68 height 13
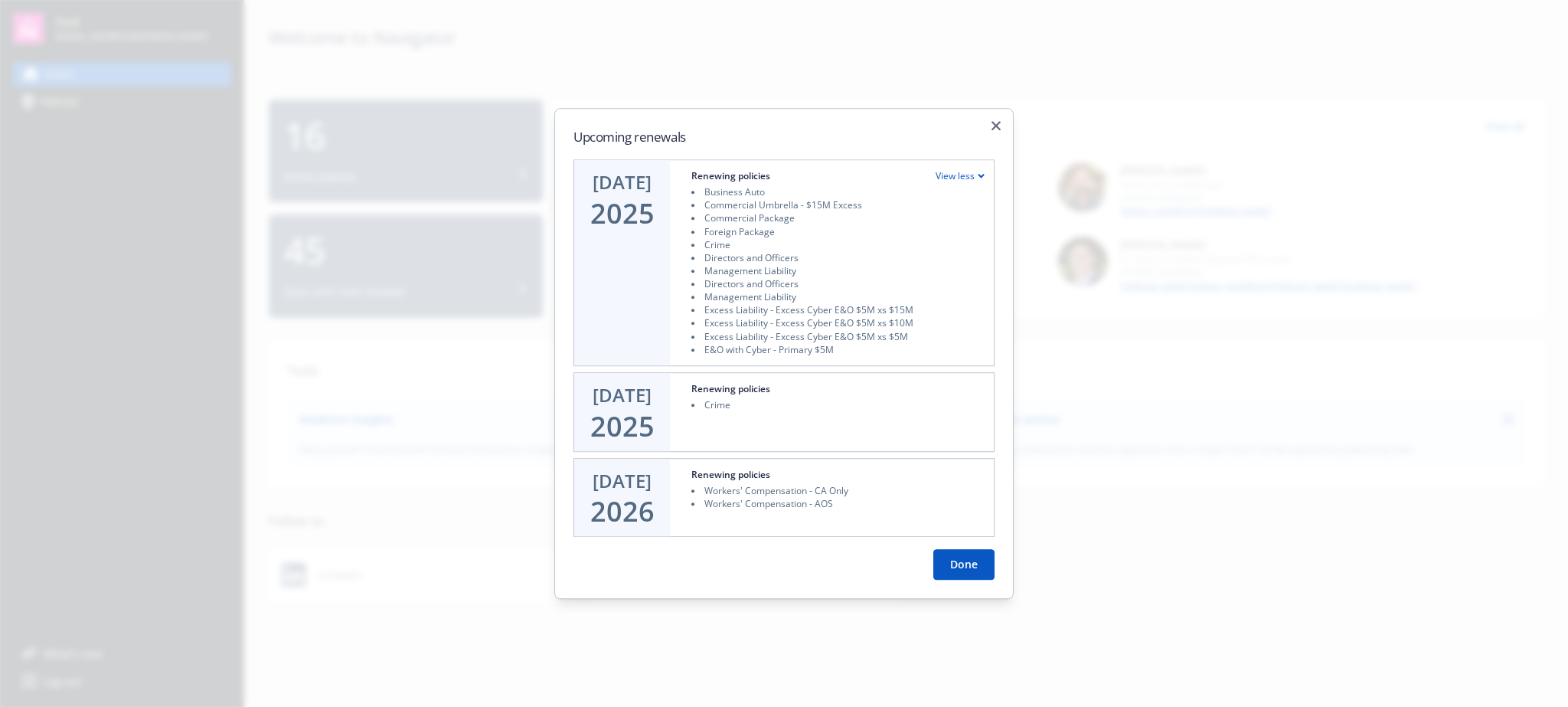
click at [966, 571] on button "Done" at bounding box center [964, 564] width 61 height 30
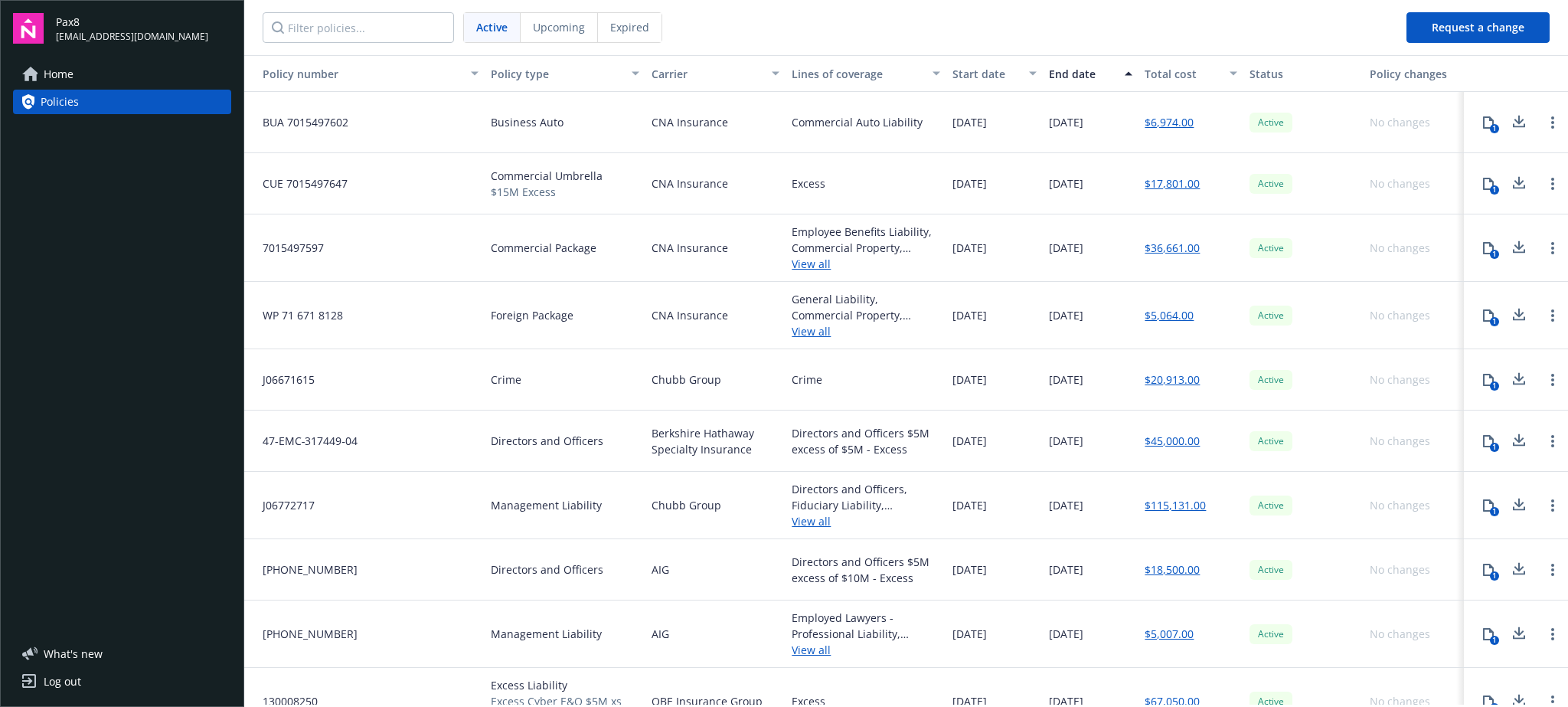
click at [559, 29] on span "Upcoming" at bounding box center [559, 27] width 52 height 16
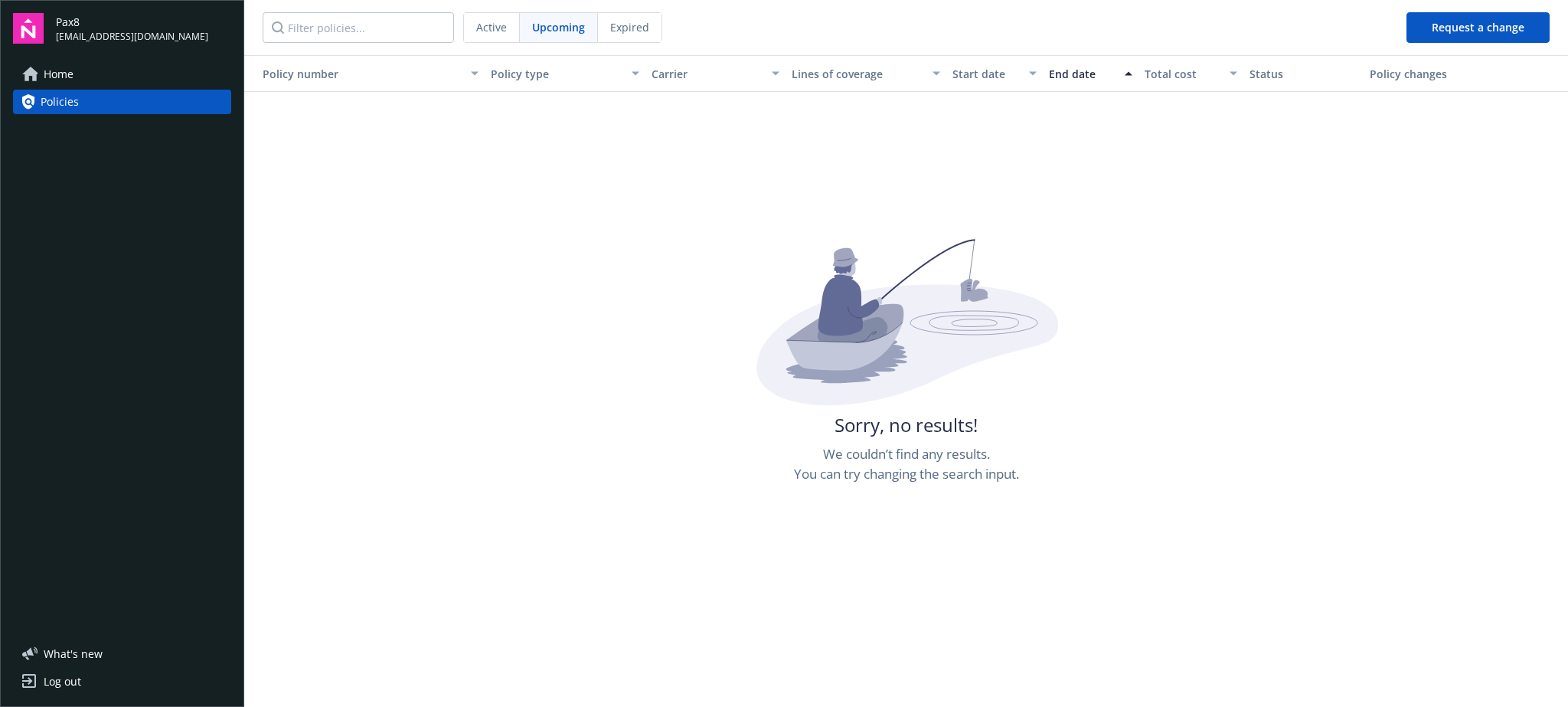
click at [622, 21] on span "Expired" at bounding box center [630, 27] width 39 height 16
click at [492, 27] on span "Active" at bounding box center [491, 27] width 30 height 16
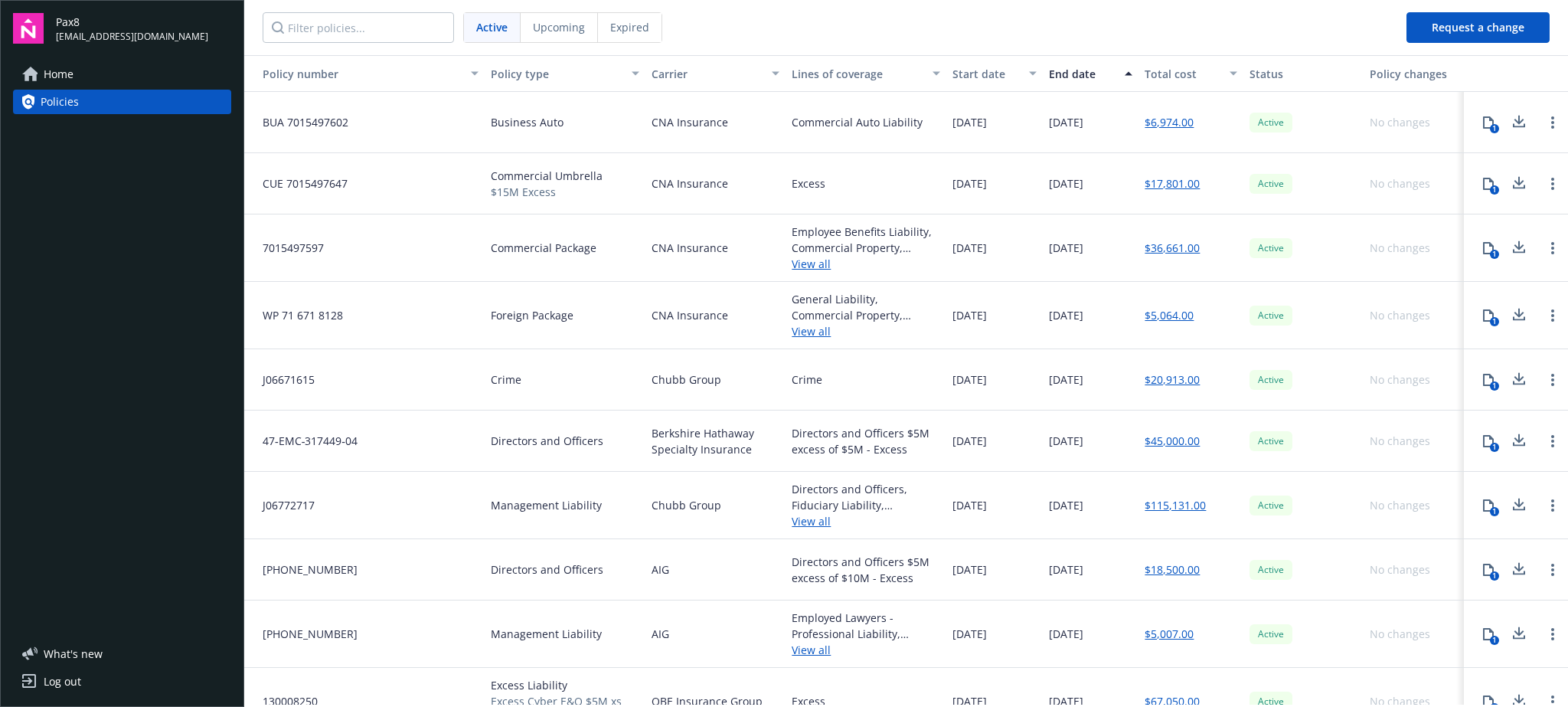
click at [81, 30] on span "[EMAIL_ADDRESS][DOMAIN_NAME]" at bounding box center [131, 37] width 152 height 14
